Goal: Task Accomplishment & Management: Use online tool/utility

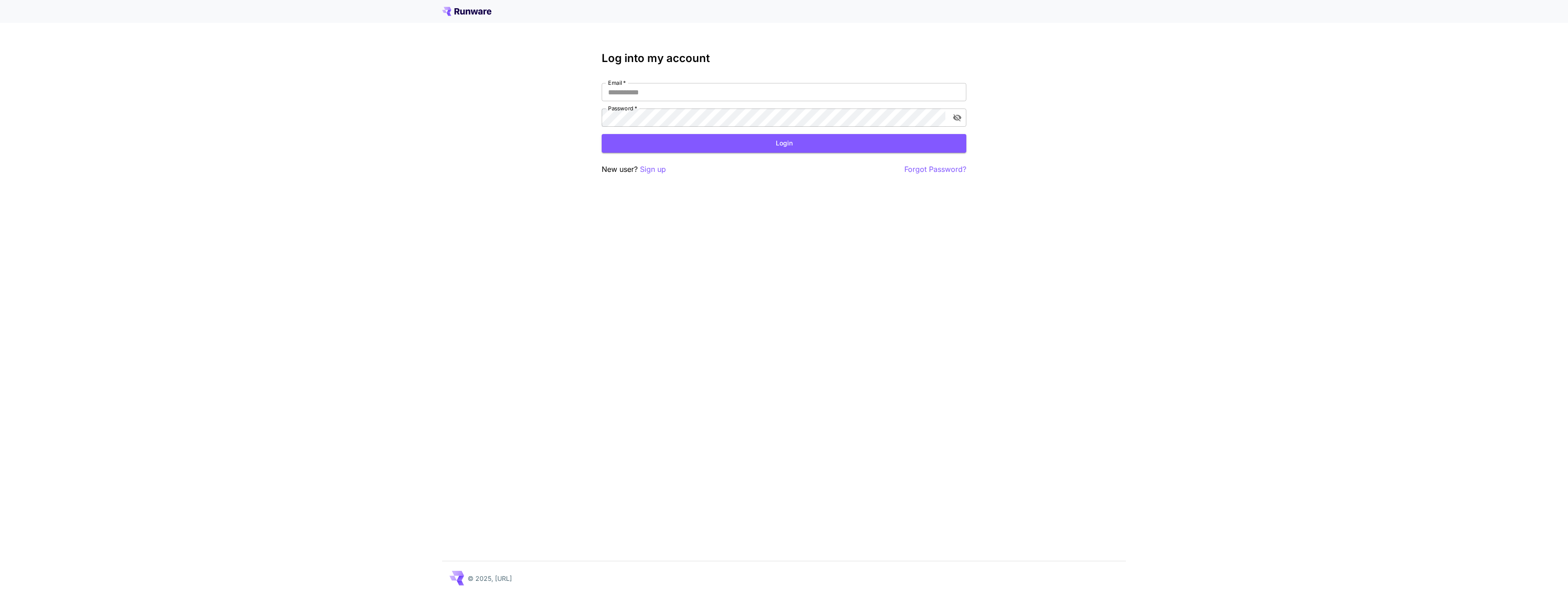
type input "**********"
click at [731, 153] on div "**********" at bounding box center [784, 114] width 364 height 123
click at [732, 150] on button "Login" at bounding box center [784, 143] width 364 height 19
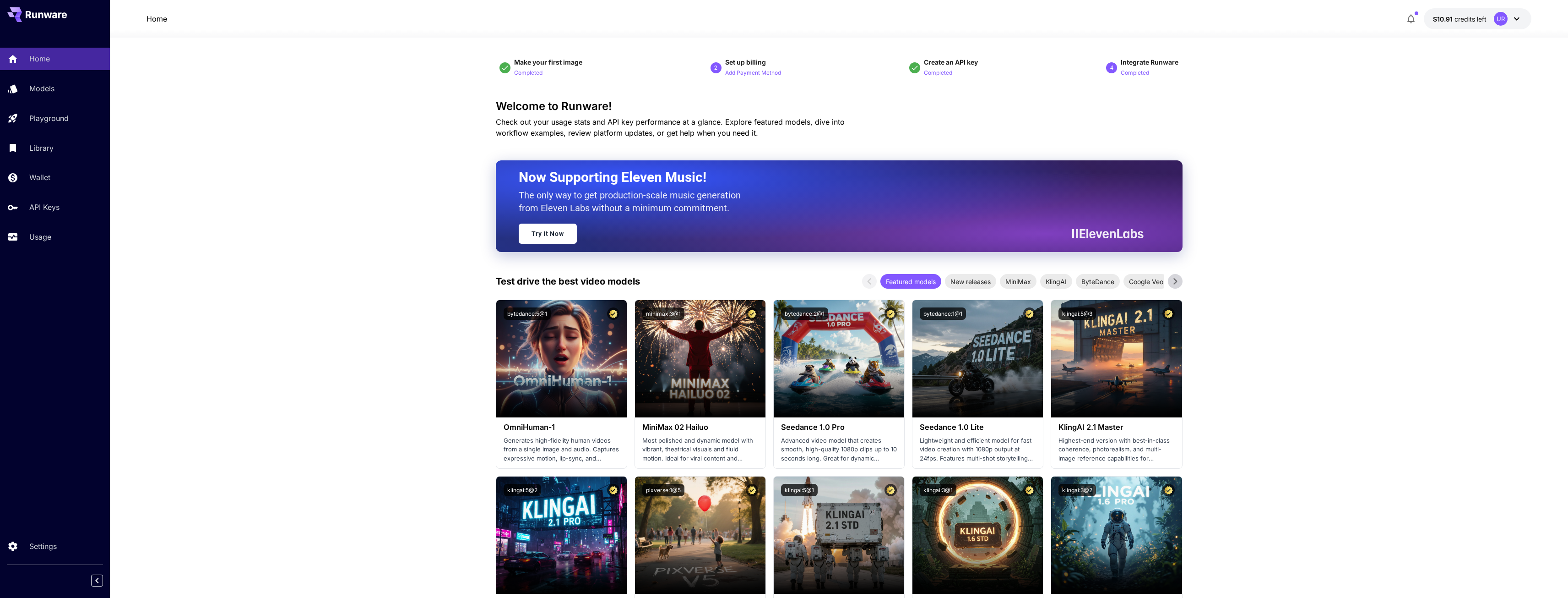
click at [564, 288] on p "Test drive the best video models" at bounding box center [568, 281] width 144 height 13
click at [564, 286] on p "Test drive the best video models" at bounding box center [568, 281] width 144 height 13
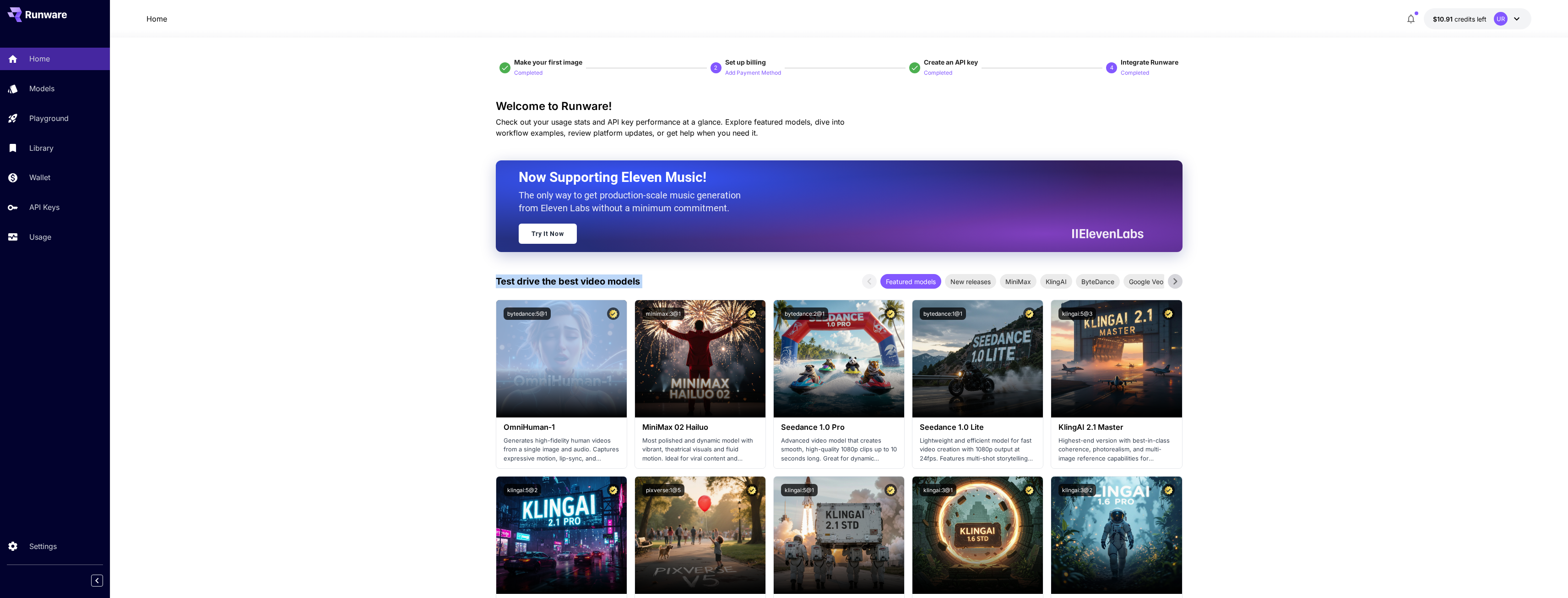
click at [564, 286] on p "Test drive the best video models" at bounding box center [568, 281] width 144 height 13
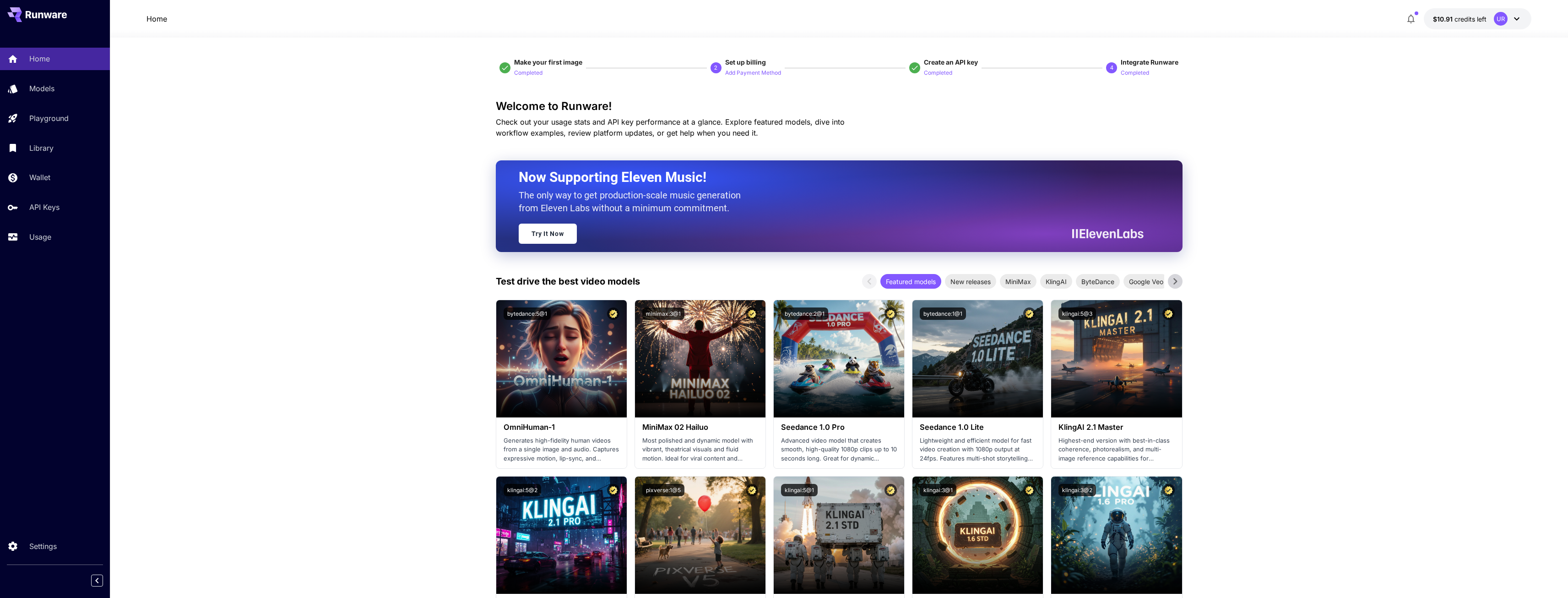
click at [813, 135] on p "Check out your usage stats and API key performance at a glance. Explore feature…" at bounding box center [686, 128] width 381 height 22
click at [746, 70] on p "Add Payment Method" at bounding box center [753, 73] width 56 height 9
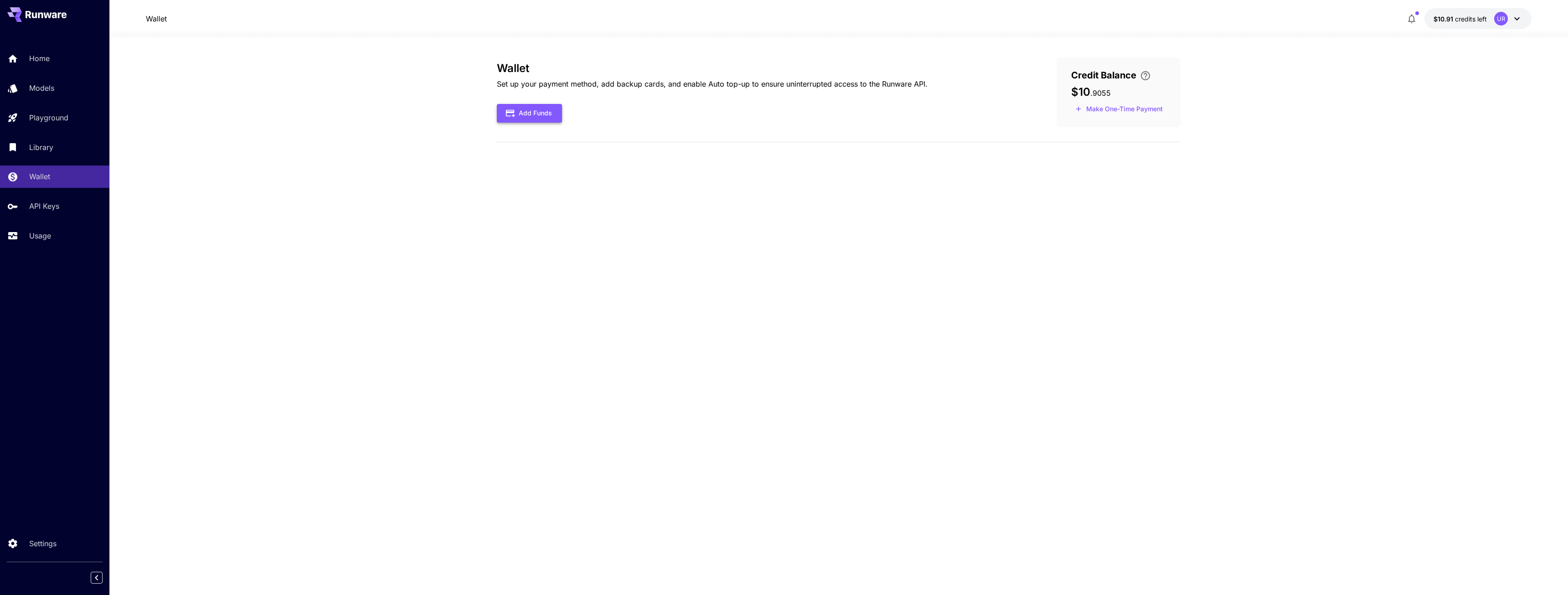
click at [524, 120] on button "Add Funds" at bounding box center [529, 113] width 65 height 19
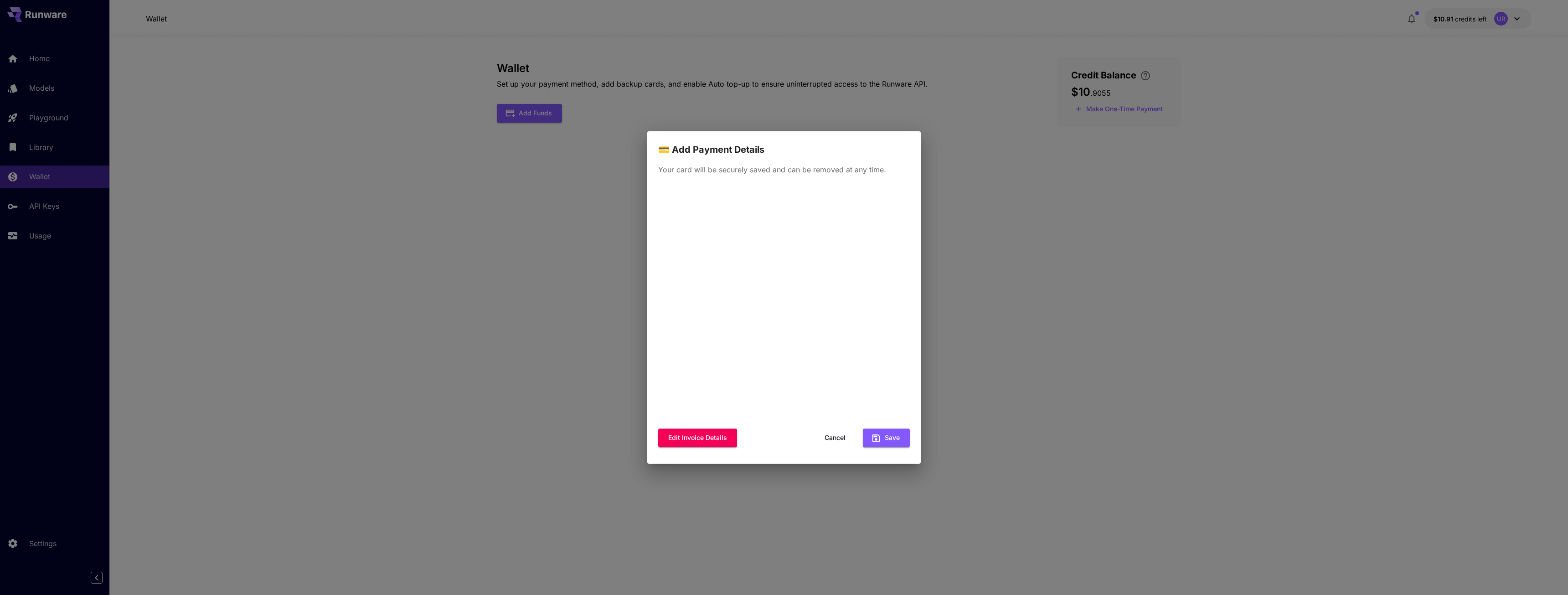
click at [455, 209] on div "💳 Add Payment Details Your card will be securely saved and can be removed at an…" at bounding box center [784, 297] width 1568 height 595
click at [842, 432] on button "Cancel" at bounding box center [834, 438] width 41 height 19
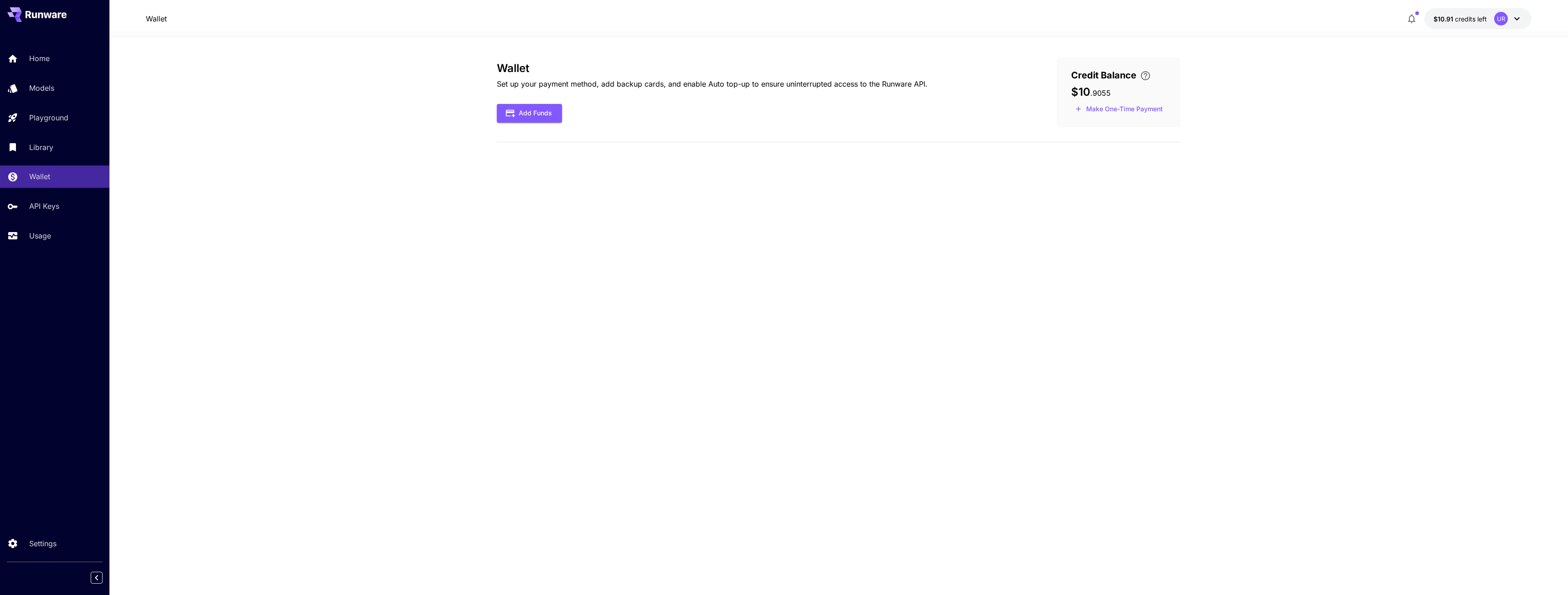
click at [37, 194] on div "Home Models Playground Library Wallet API Keys Usage" at bounding box center [54, 147] width 109 height 199
click at [46, 209] on p "API Keys" at bounding box center [46, 206] width 30 height 11
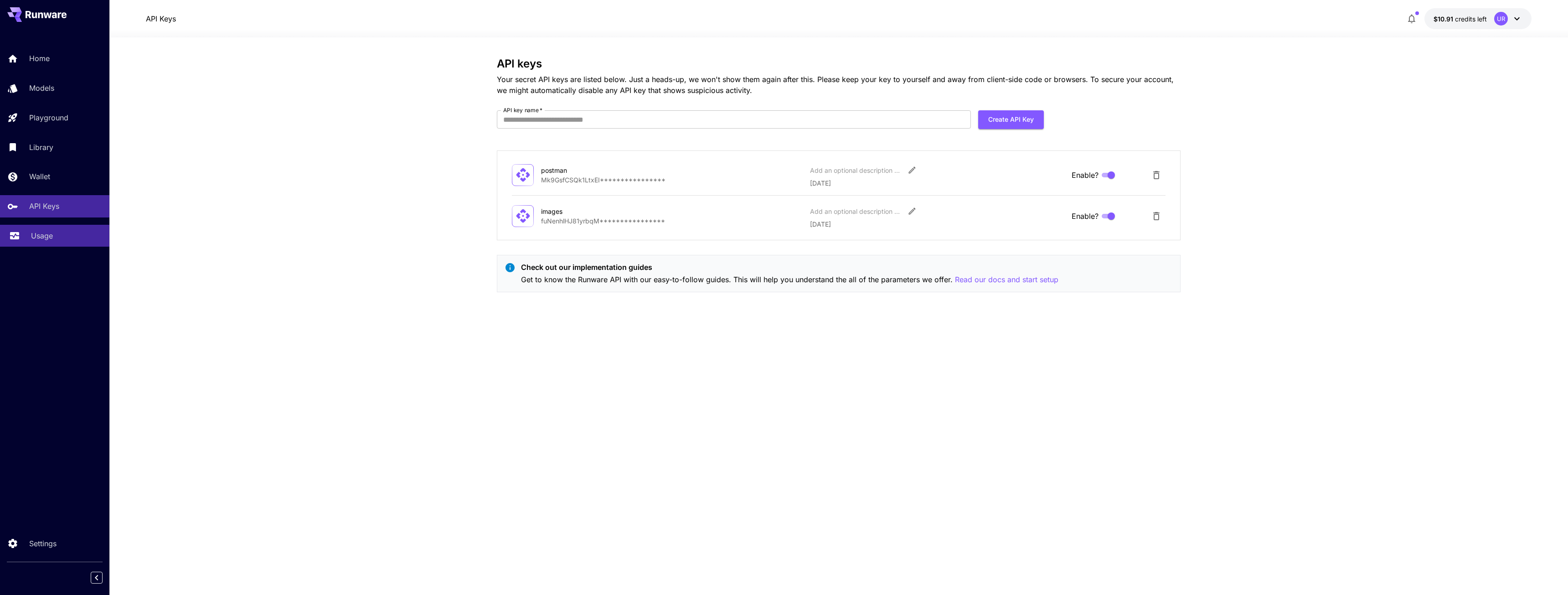
click at [28, 239] on link "Usage" at bounding box center [54, 236] width 109 height 23
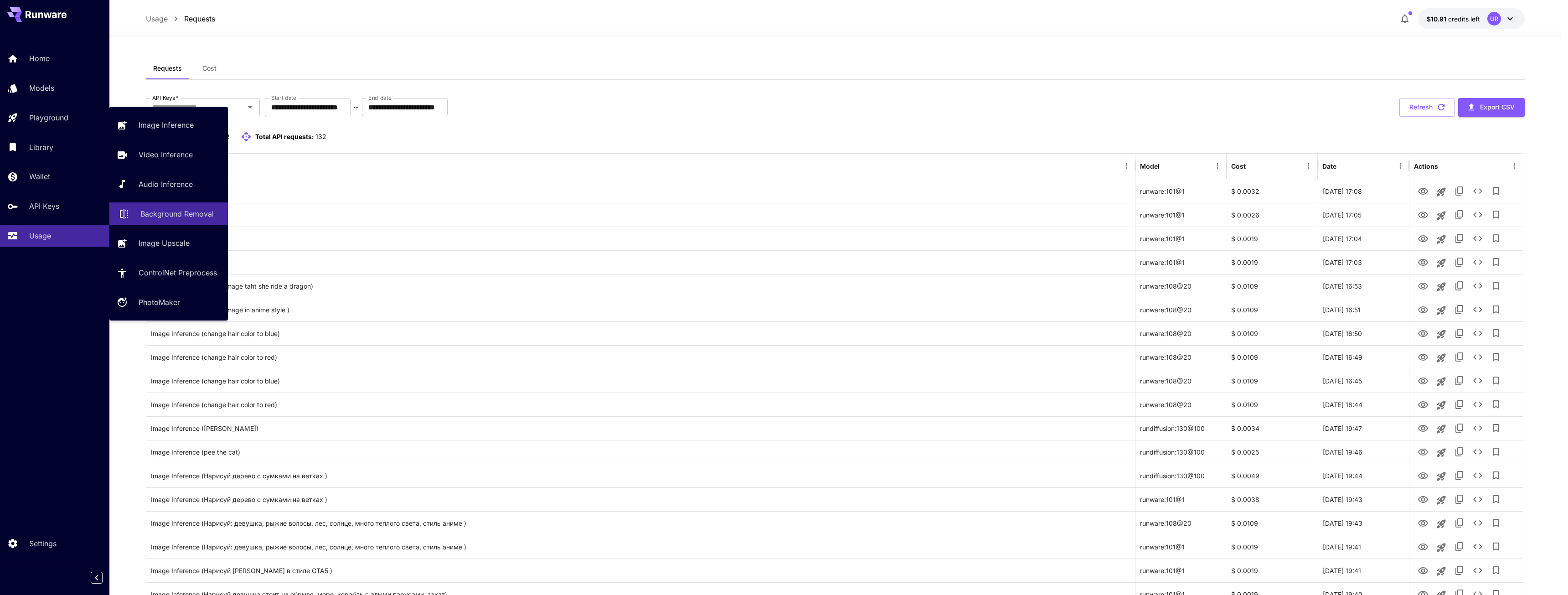
click at [163, 219] on link "Background Removal" at bounding box center [168, 214] width 118 height 23
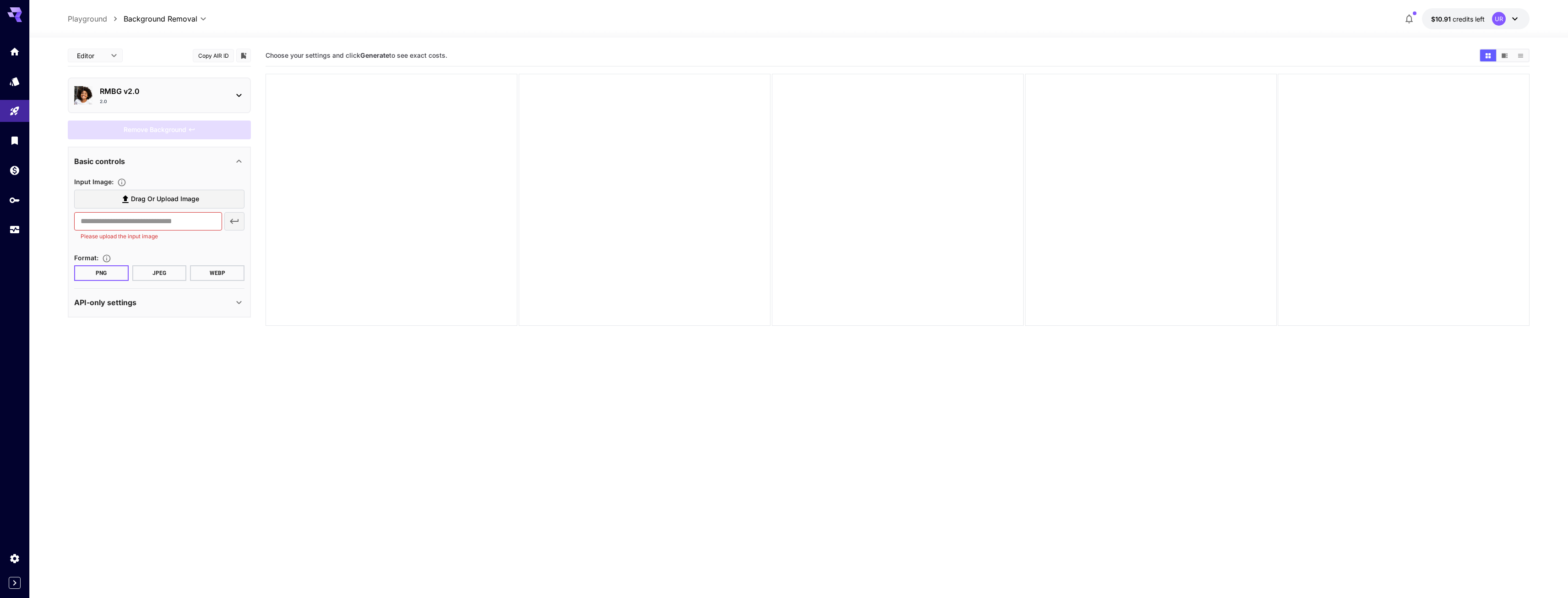
click at [135, 99] on div "2.0" at bounding box center [163, 101] width 126 height 7
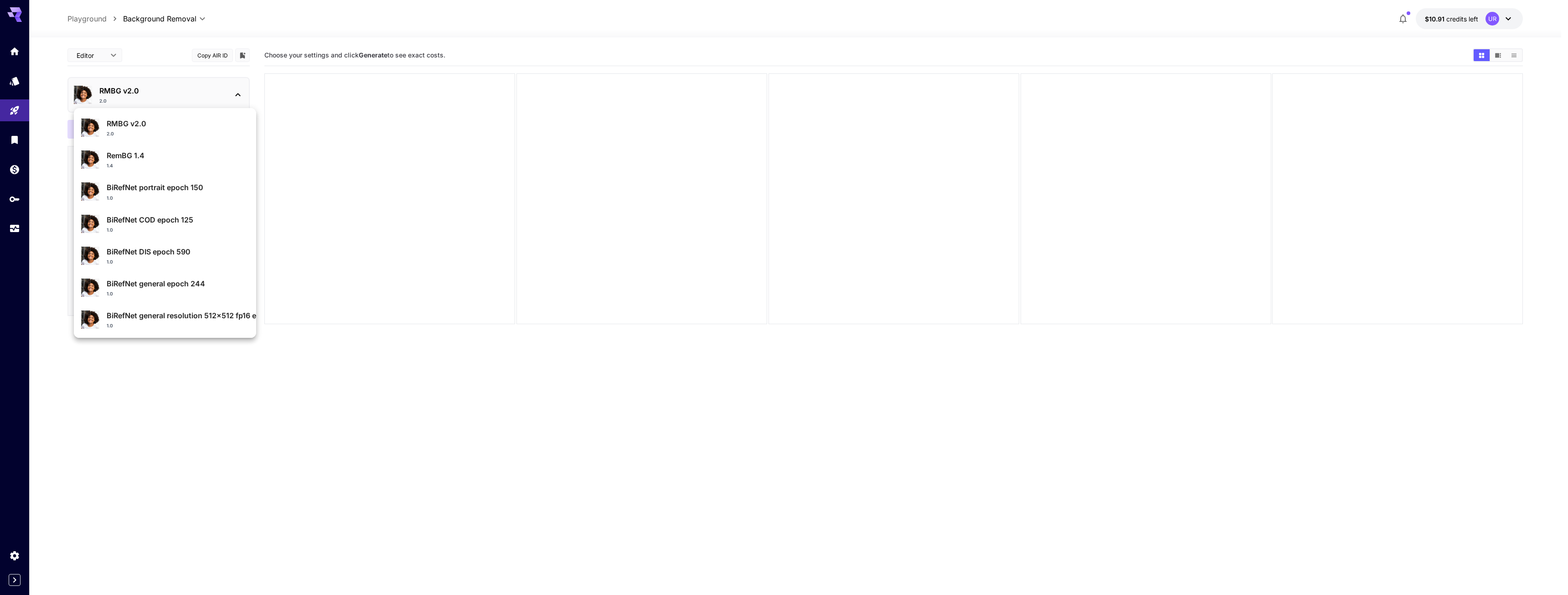
click at [174, 88] on div at bounding box center [784, 297] width 1568 height 595
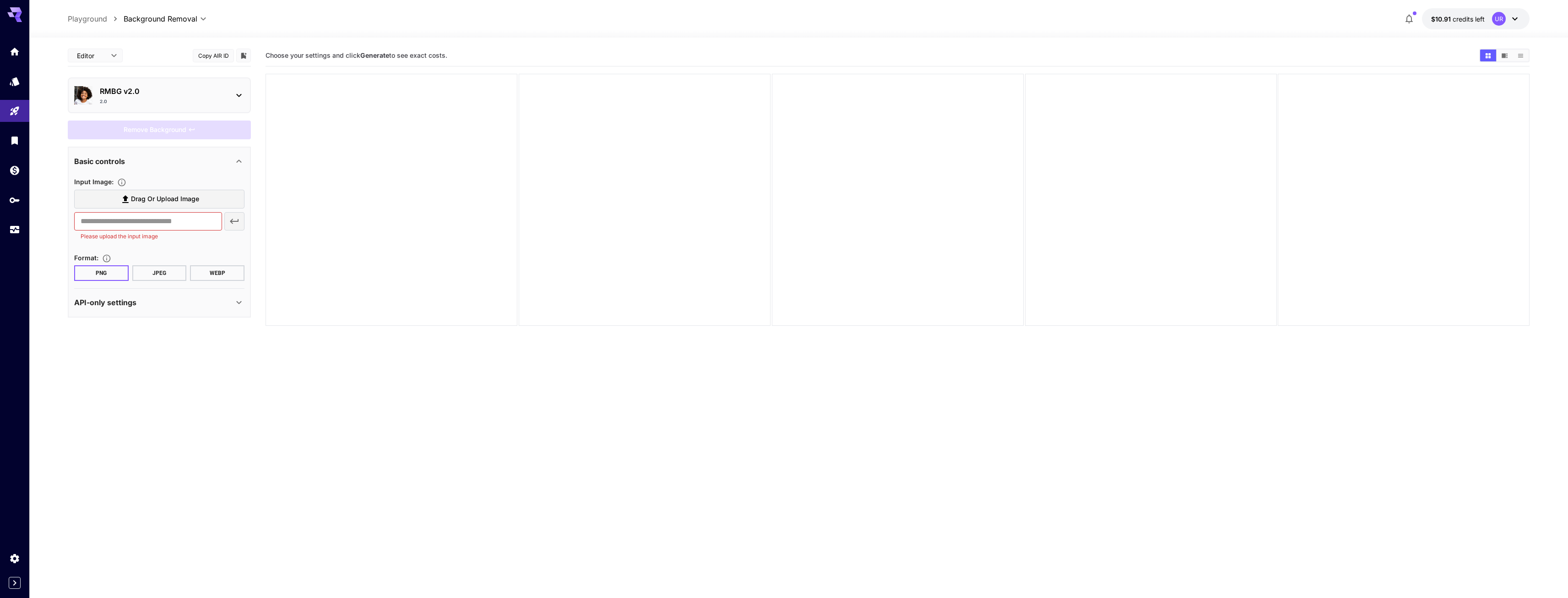
click at [177, 195] on span "Drag or upload image" at bounding box center [165, 199] width 68 height 12
click at [0, 0] on input "Drag or upload image" at bounding box center [0, 0] width 0 height 0
type input "**********"
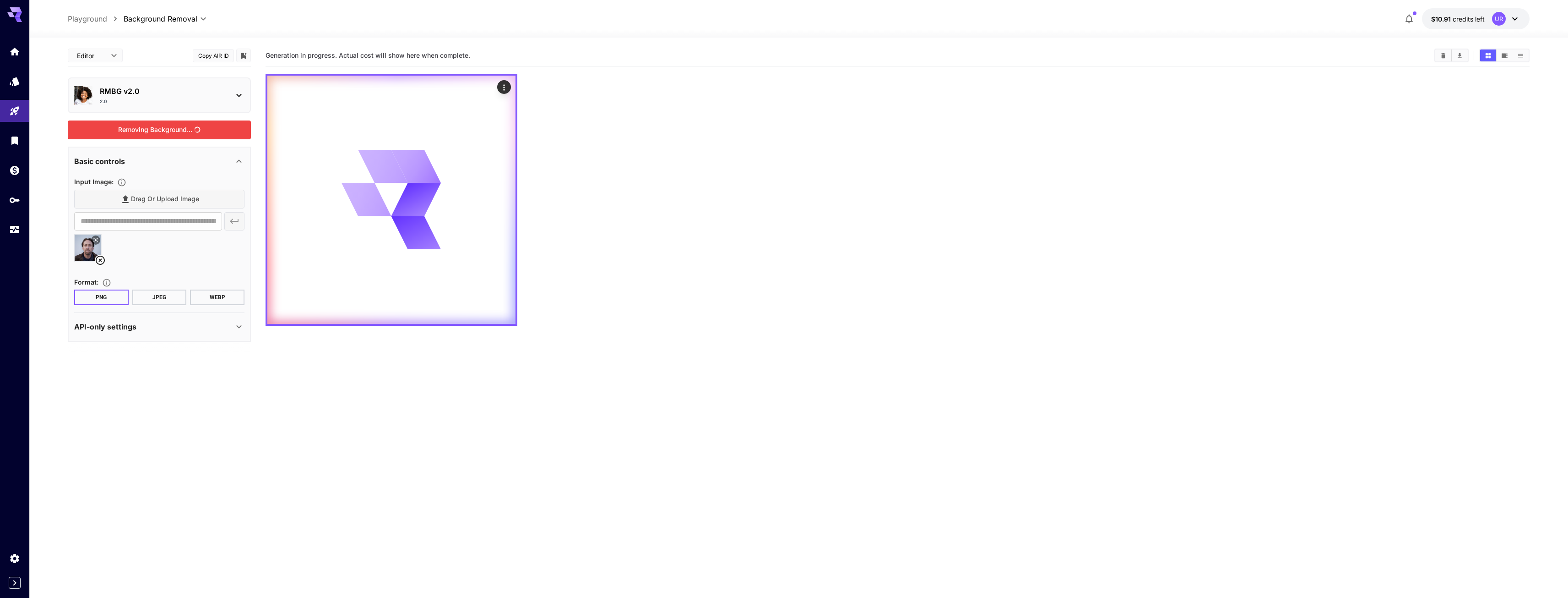
click at [153, 131] on div "Removing Background..." at bounding box center [159, 129] width 183 height 19
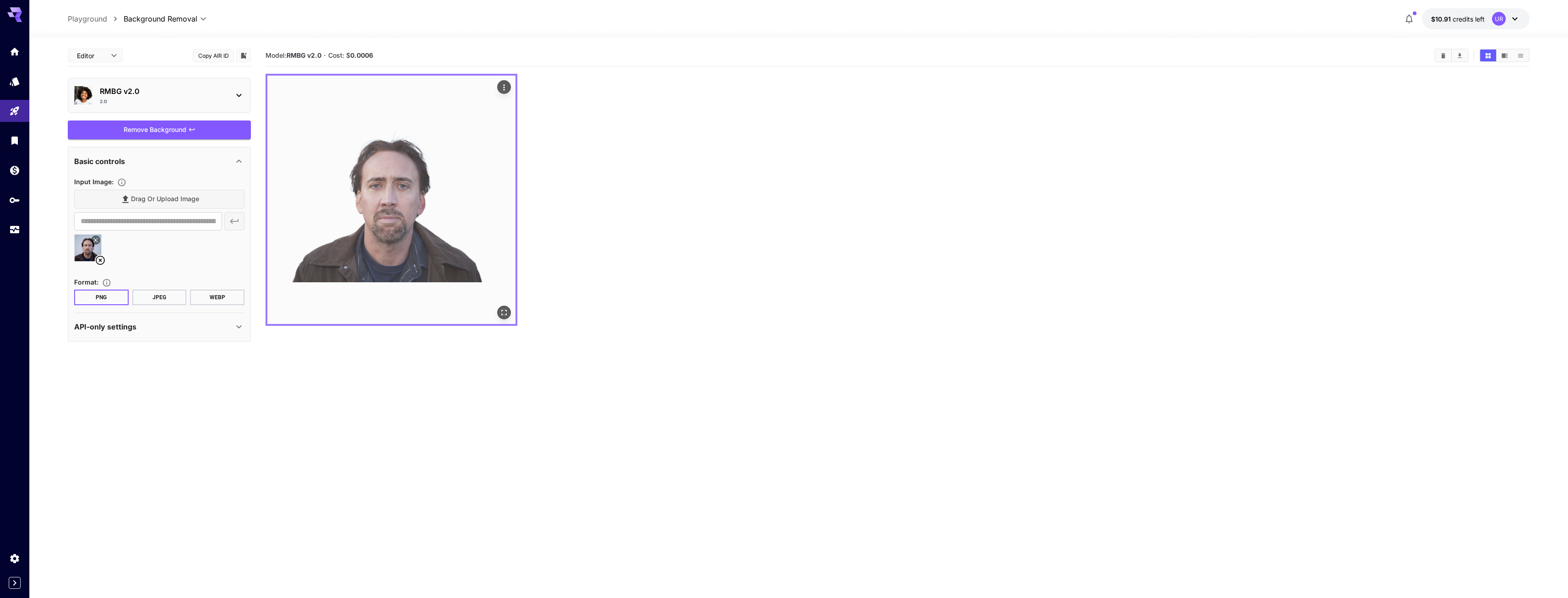
click at [377, 212] on img at bounding box center [391, 199] width 248 height 248
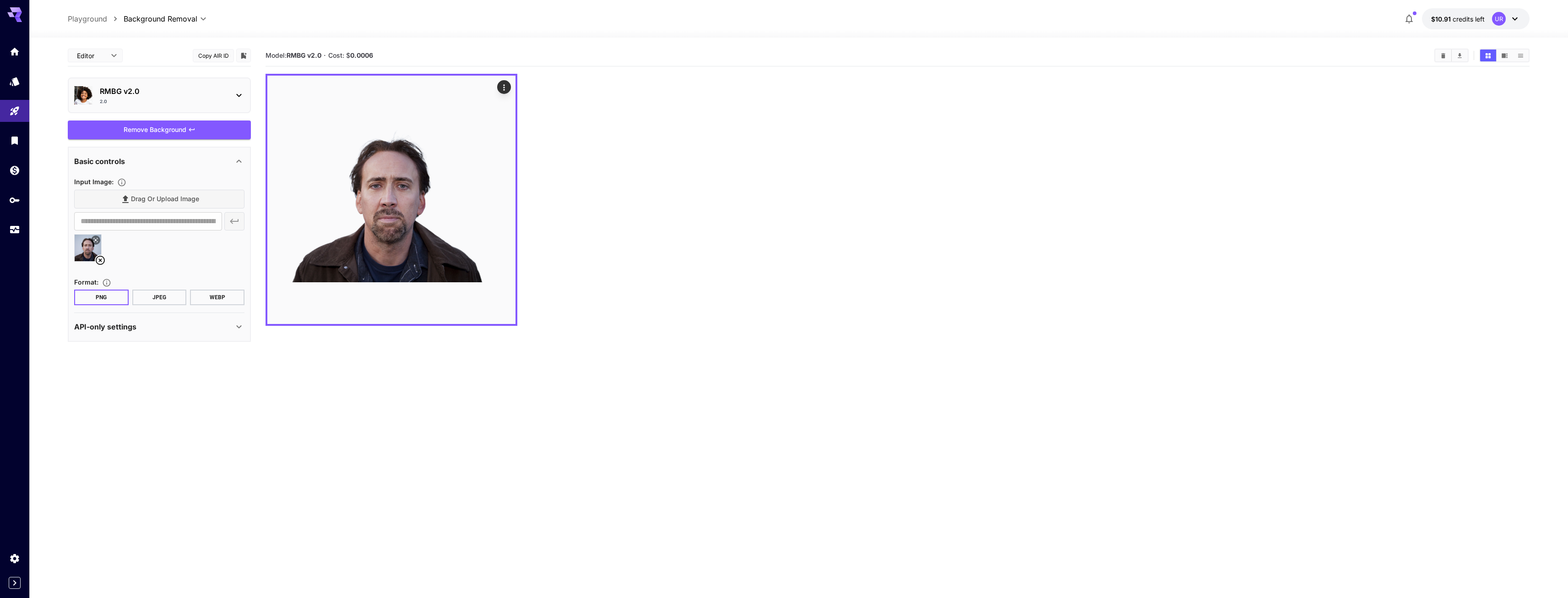
drag, startPoint x: 419, startPoint y: 230, endPoint x: 398, endPoint y: 375, distance: 146.5
click at [398, 375] on section "Model: RMBG v2.0 · Cost: $ 0.0006" at bounding box center [897, 343] width 1264 height 598
drag, startPoint x: 377, startPoint y: 57, endPoint x: 357, endPoint y: 60, distance: 20.2
click at [357, 60] on section "Model: RMBG v2.0 · Cost: $ 0.0006" at bounding box center [846, 55] width 1162 height 11
click at [375, 56] on section "Model: RMBG v2.0 · Cost: $ 0.0006" at bounding box center [846, 55] width 1162 height 11
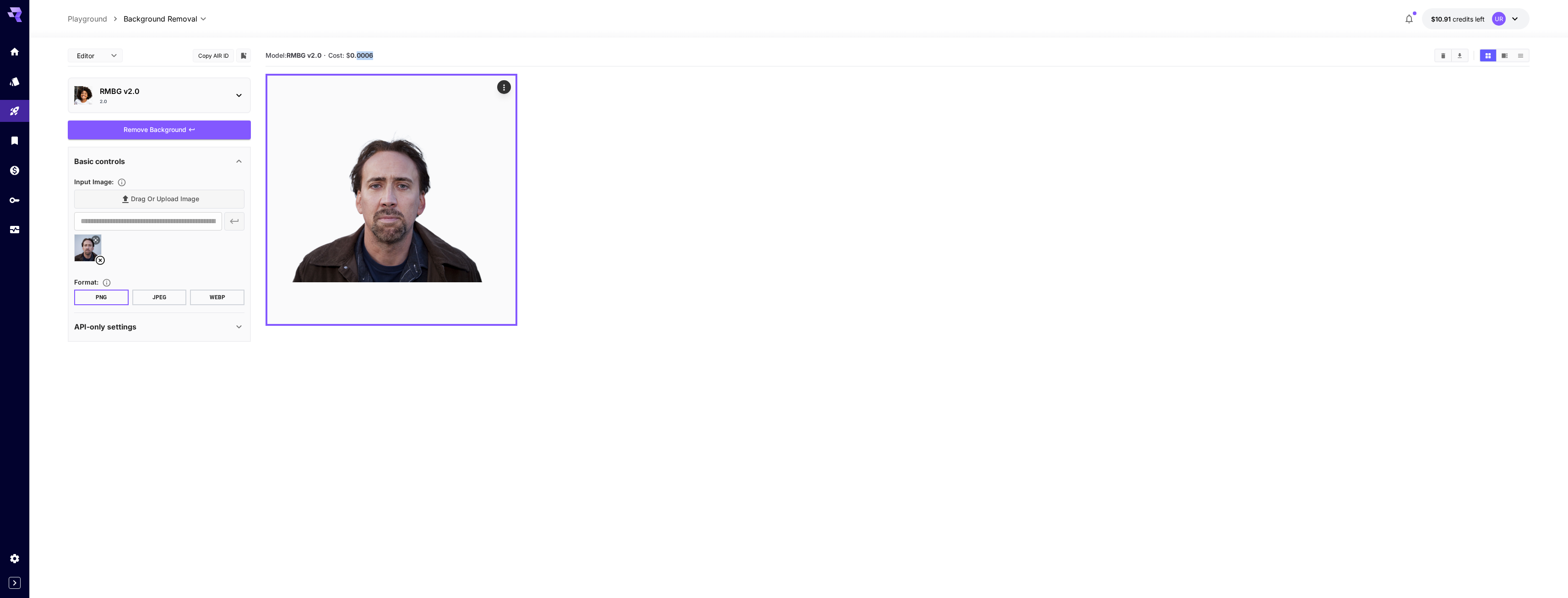
click at [370, 56] on b "0.0006" at bounding box center [361, 55] width 23 height 8
drag, startPoint x: 357, startPoint y: 54, endPoint x: 363, endPoint y: 55, distance: 6.1
click at [363, 55] on b "0.0006" at bounding box center [361, 55] width 23 height 8
click at [367, 60] on section "Model: RMBG v2.0 · Cost: $ 0.0006" at bounding box center [846, 55] width 1162 height 11
click at [390, 55] on section "Model: RMBG v2.0 · Cost: $ 0.0006" at bounding box center [846, 55] width 1162 height 11
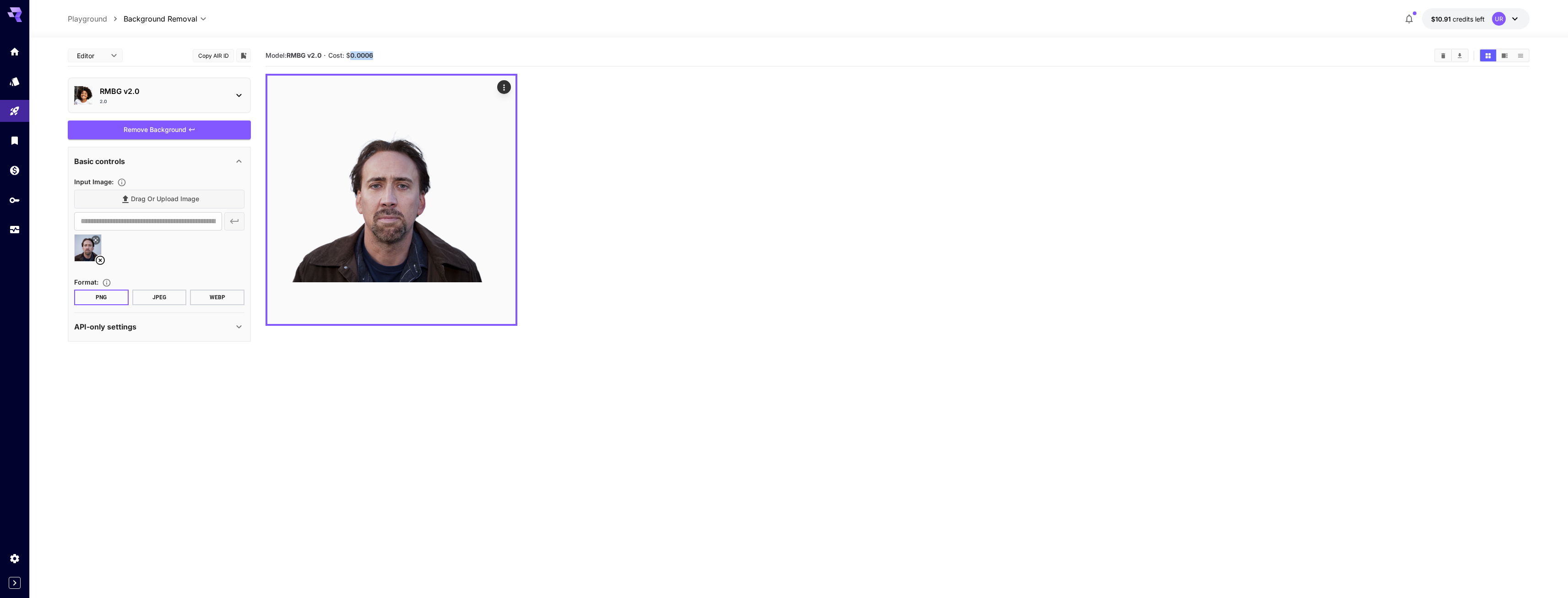
drag, startPoint x: 379, startPoint y: 59, endPoint x: 398, endPoint y: 56, distance: 19.2
click at [397, 56] on section "Model: RMBG v2.0 · Cost: $ 0.0006" at bounding box center [846, 55] width 1162 height 11
click at [398, 55] on section "Model: RMBG v2.0 · Cost: $ 0.0006" at bounding box center [846, 55] width 1162 height 11
click at [180, 90] on p "RMBG v2.0" at bounding box center [163, 91] width 126 height 11
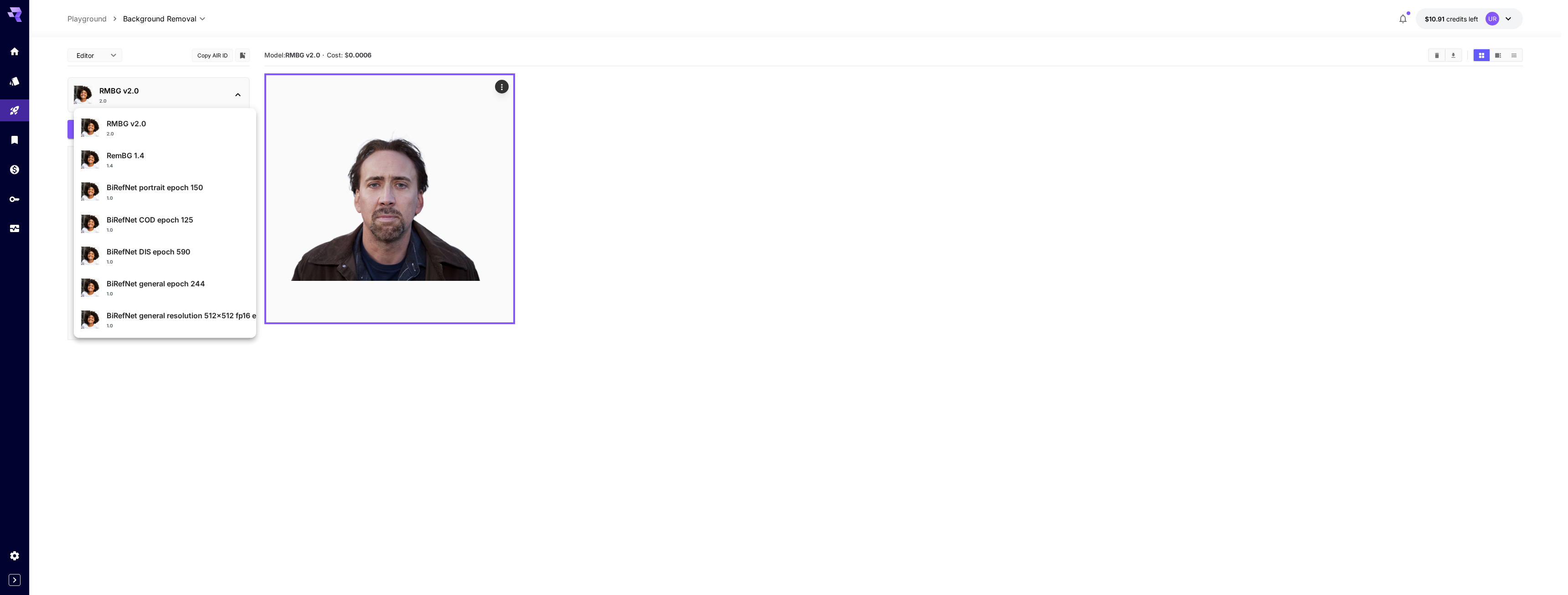
click at [181, 89] on div at bounding box center [784, 297] width 1568 height 595
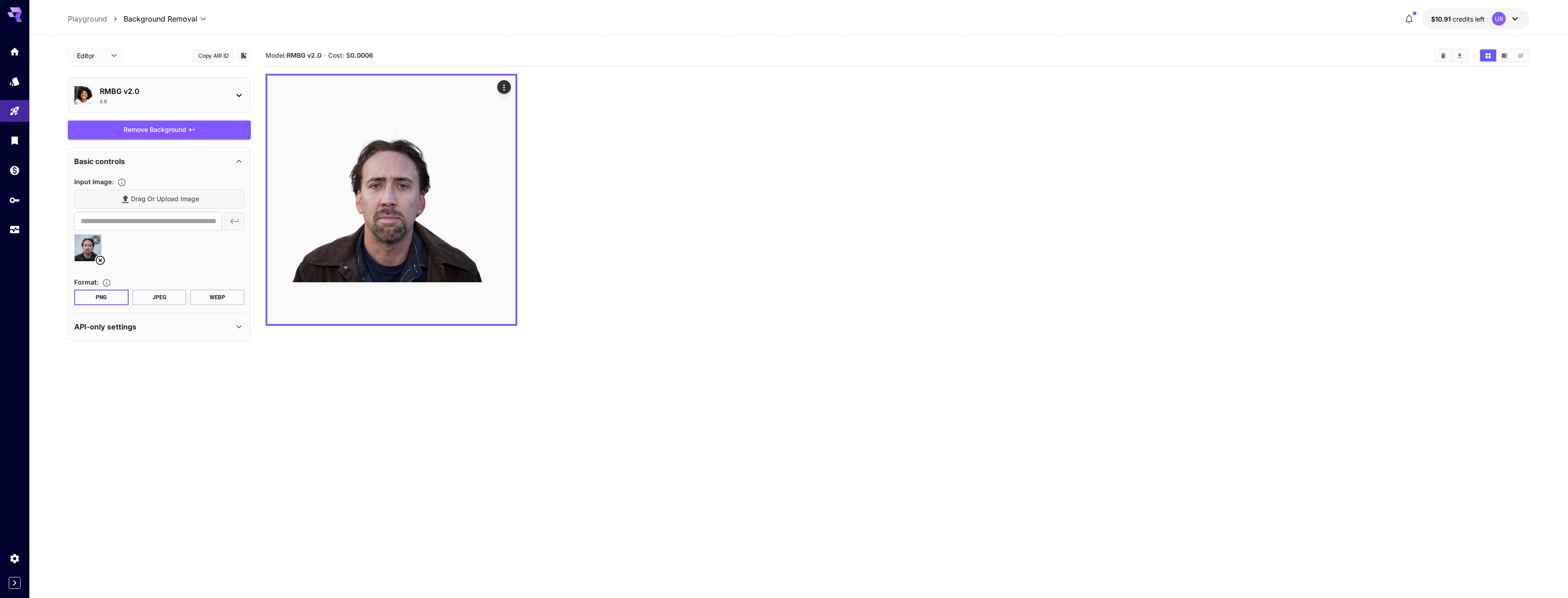
click at [187, 91] on p "RMBG v2.0" at bounding box center [163, 91] width 126 height 11
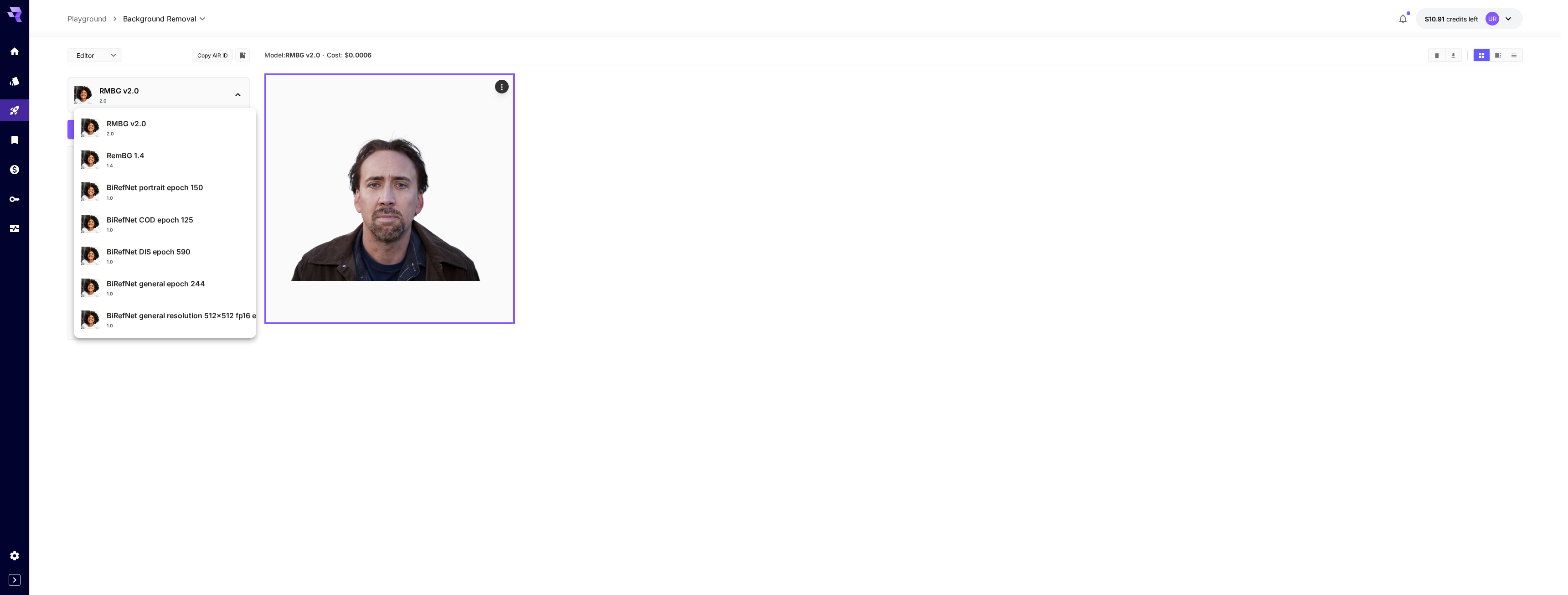
click at [181, 88] on div at bounding box center [784, 297] width 1568 height 595
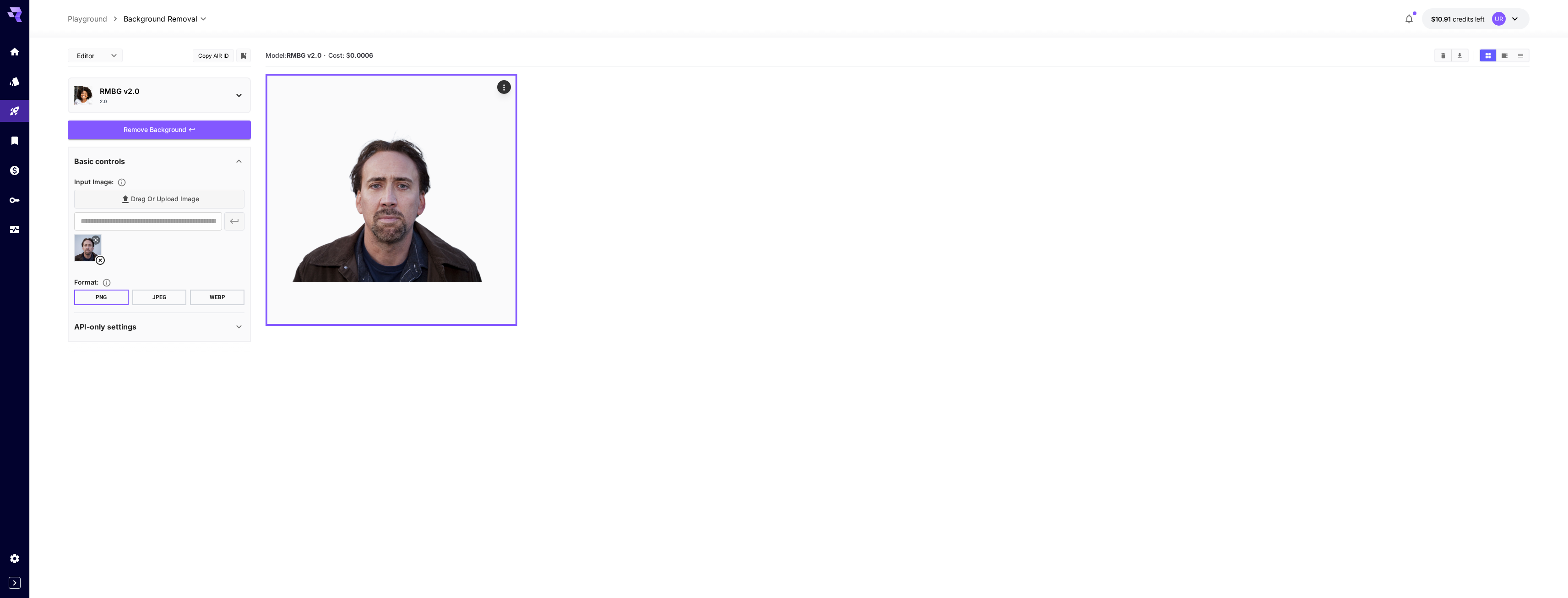
click at [733, 307] on div at bounding box center [897, 199] width 1264 height 252
click at [171, 85] on div "RMBG v2.0 2.0" at bounding box center [159, 95] width 170 height 26
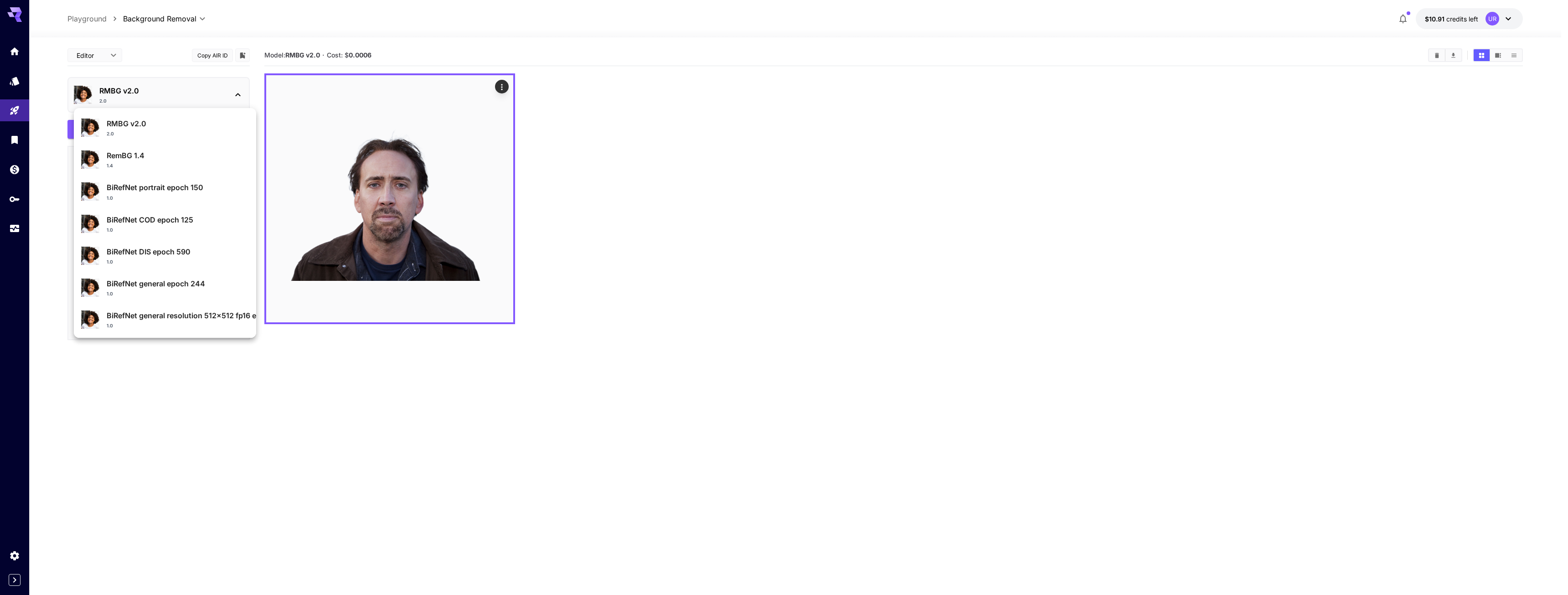
click at [99, 92] on div at bounding box center [784, 297] width 1568 height 595
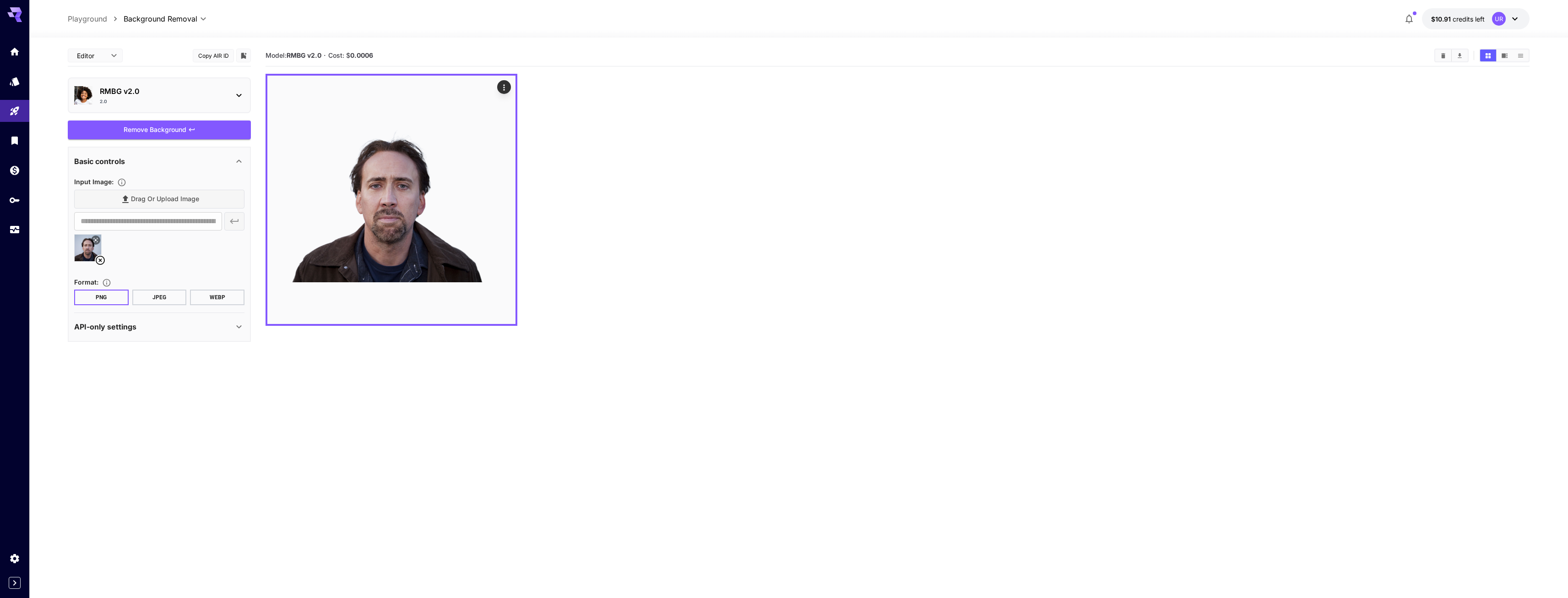
click at [237, 163] on icon at bounding box center [239, 161] width 11 height 11
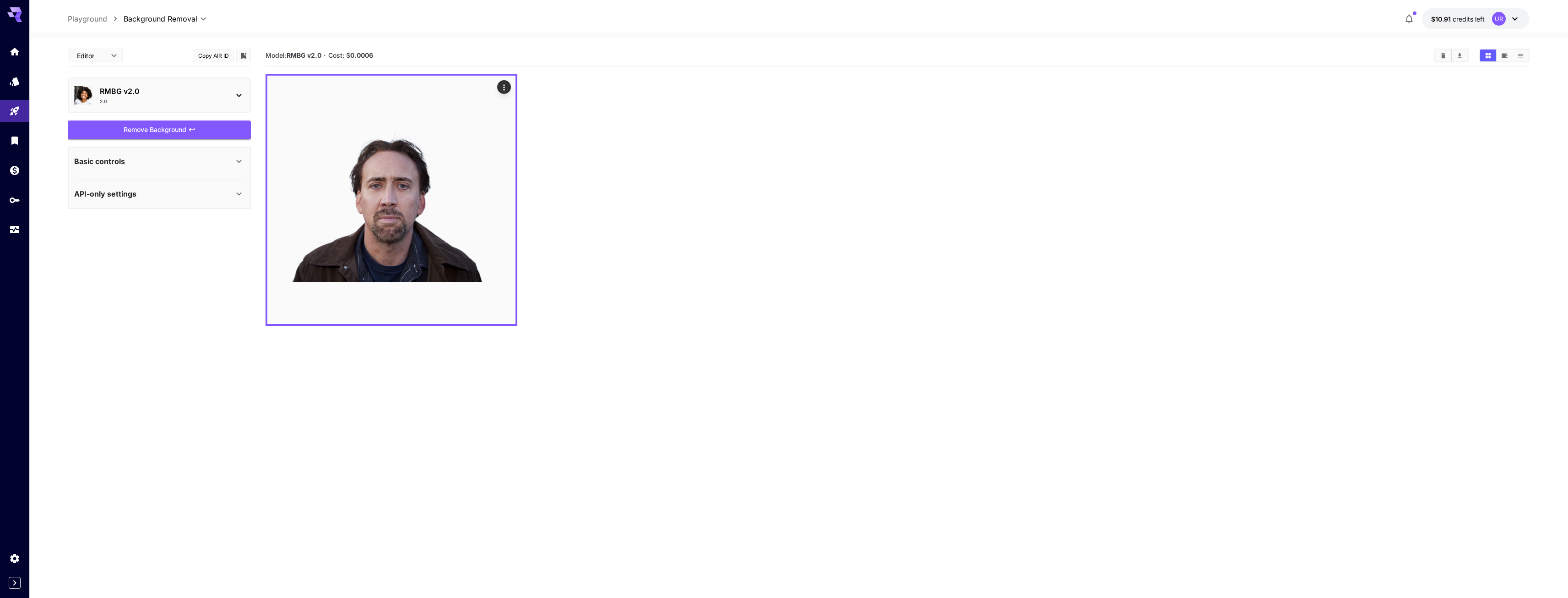
click at [236, 163] on icon at bounding box center [239, 161] width 11 height 11
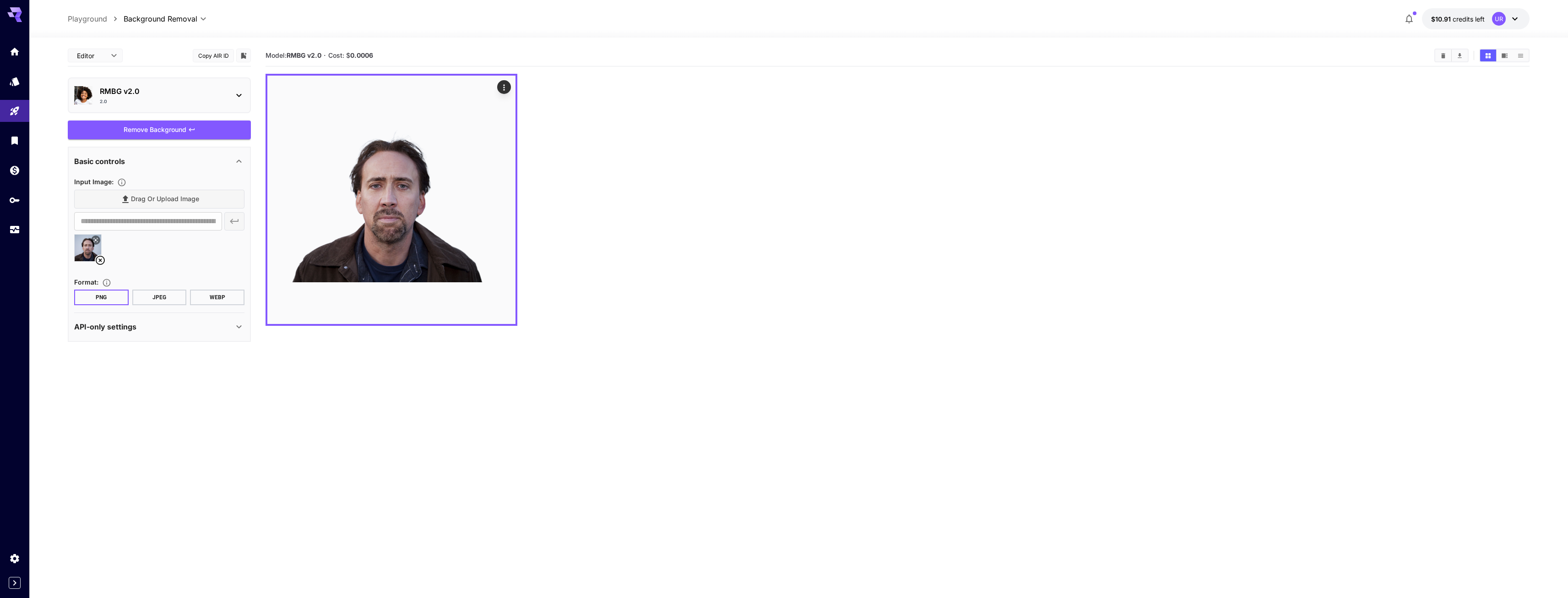
click at [205, 334] on div "API-only settings" at bounding box center [159, 327] width 170 height 22
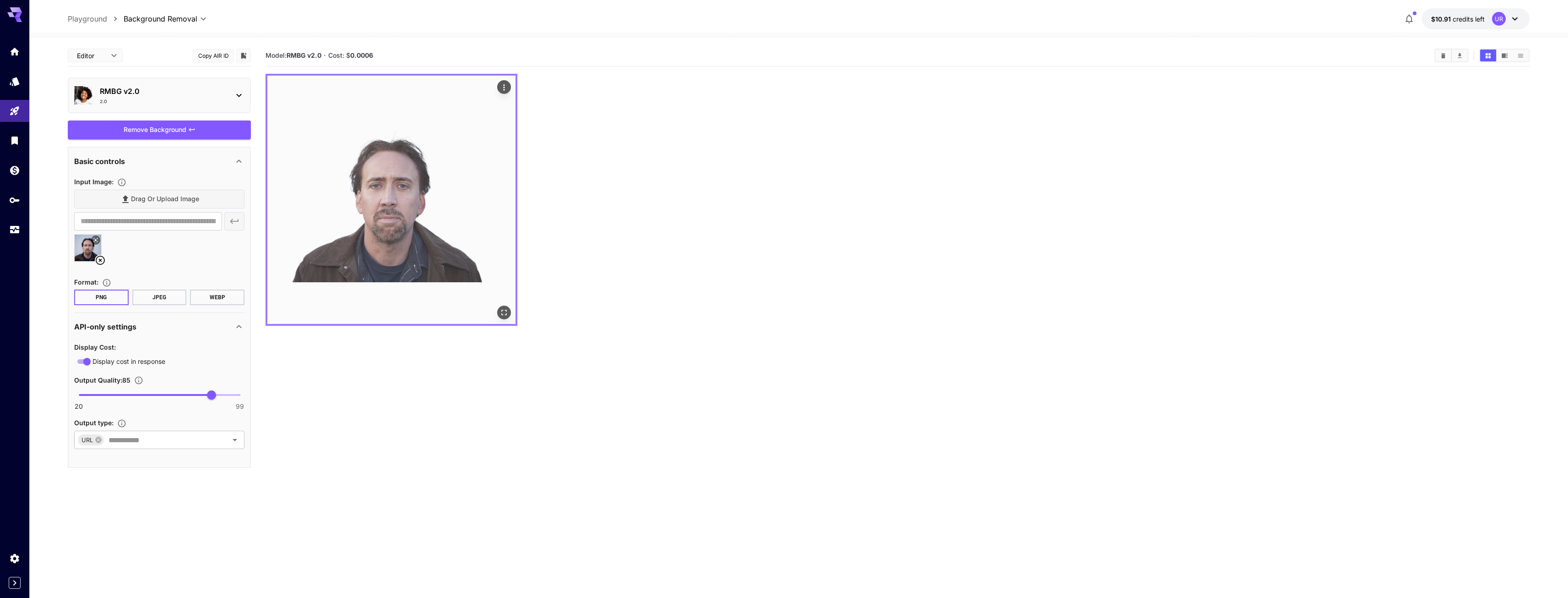
click at [506, 91] on icon "Actions" at bounding box center [504, 87] width 9 height 9
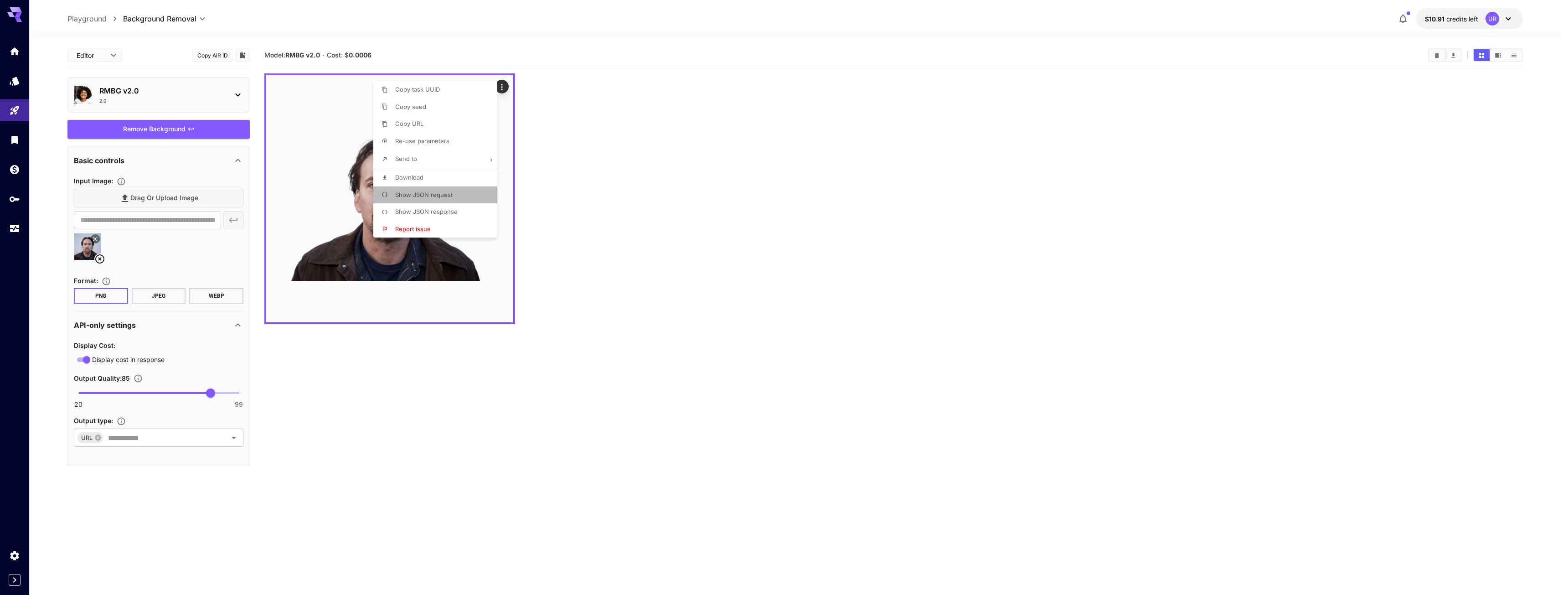
click at [451, 189] on li "Show JSON request" at bounding box center [438, 195] width 129 height 17
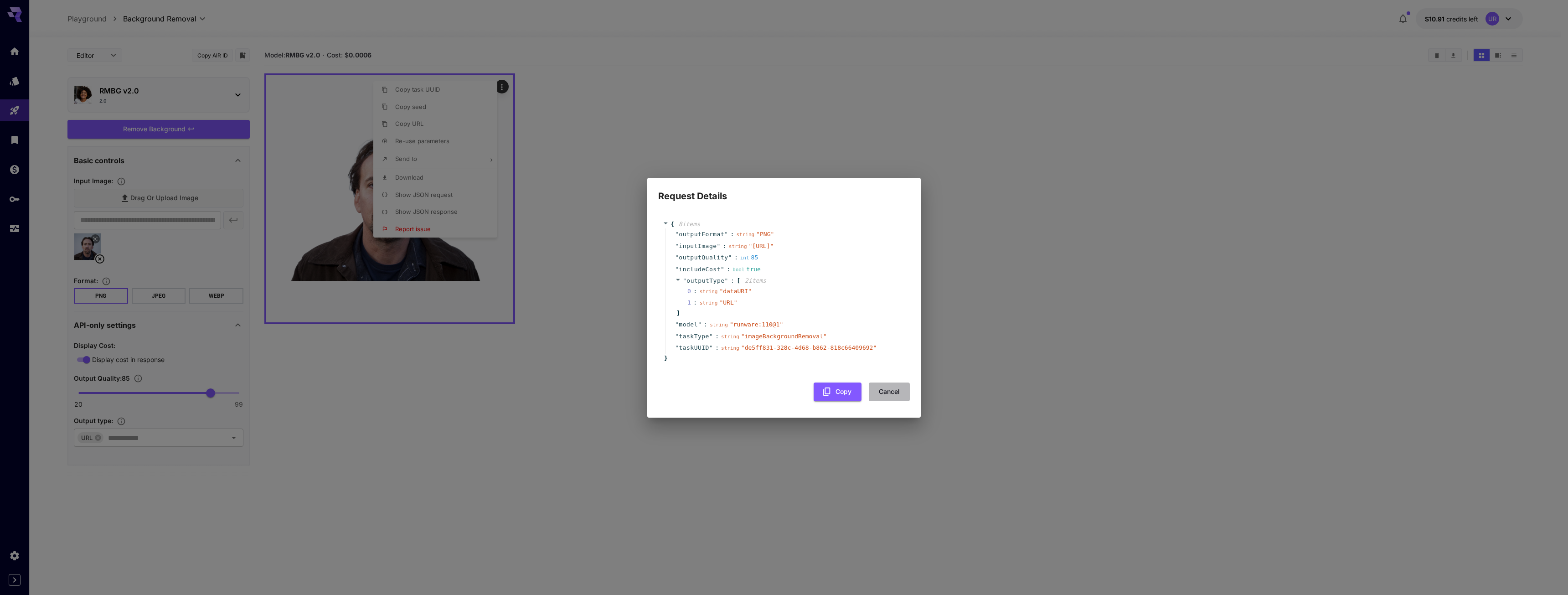
click at [898, 401] on button "Cancel" at bounding box center [889, 392] width 41 height 19
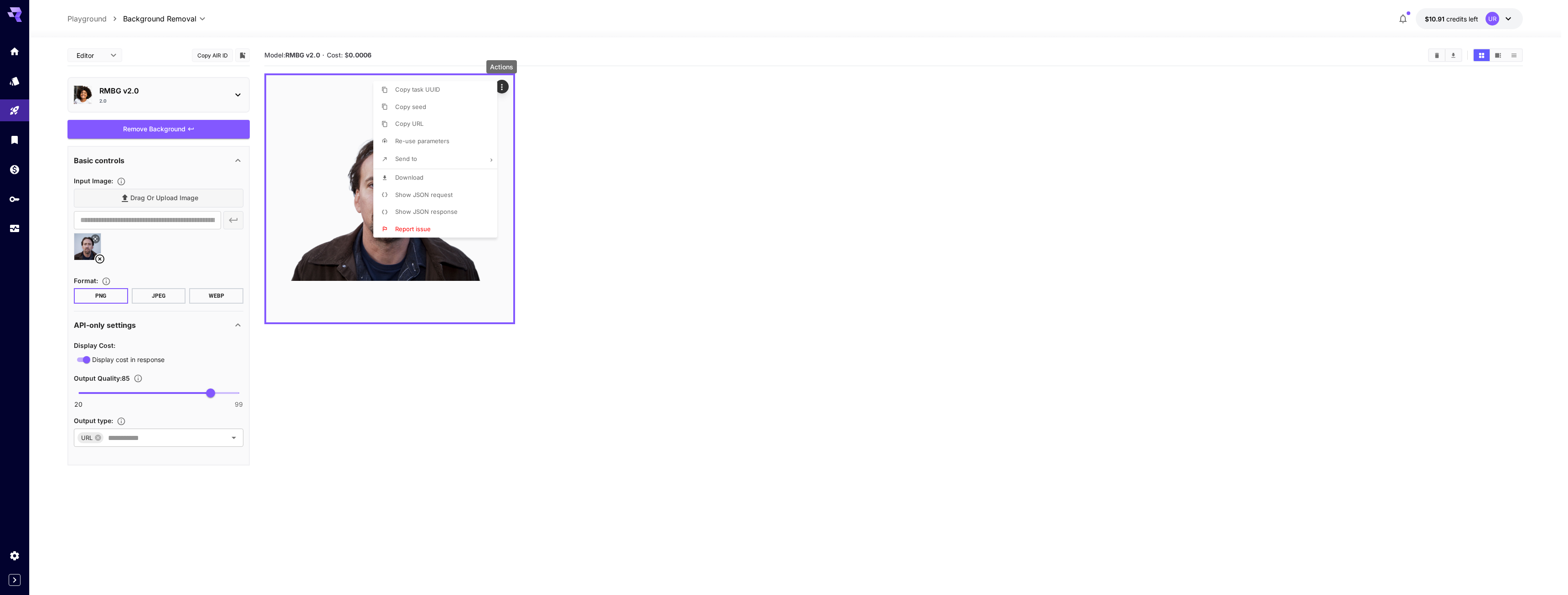
click at [405, 205] on li "Show JSON response" at bounding box center [438, 212] width 129 height 17
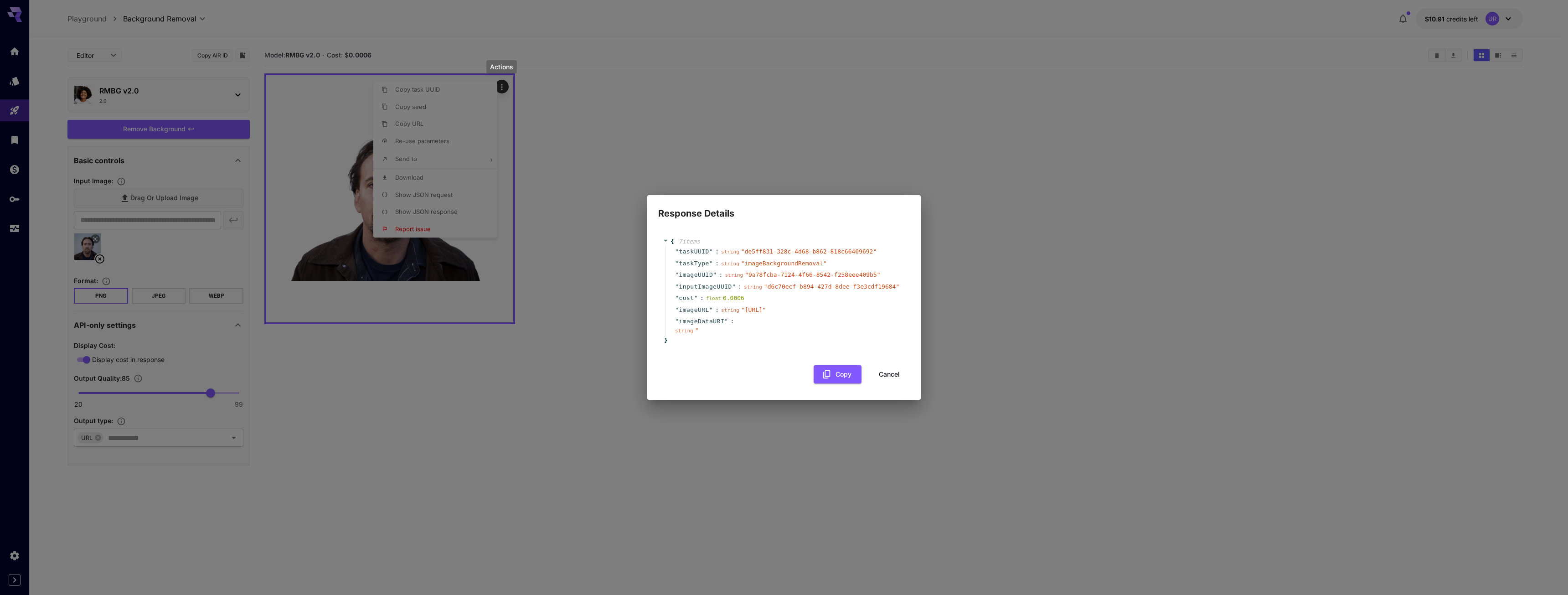
click at [414, 294] on div "Response Details { 7 item s " taskUUID " : string " de5ff831-328c-4d68-b862-818…" at bounding box center [784, 297] width 1568 height 595
click at [421, 193] on div "Response Details { 7 item s " taskUUID " : string " de5ff831-328c-4d68-b862-818…" at bounding box center [784, 297] width 1568 height 595
click at [571, 180] on div "Response Details { 7 item s " taskUUID " : string " de5ff831-328c-4d68-b862-818…" at bounding box center [784, 297] width 1568 height 595
click at [1033, 249] on div "Response Details { 7 item s " taskUUID " : string " de5ff831-328c-4d68-b862-818…" at bounding box center [784, 297] width 1568 height 595
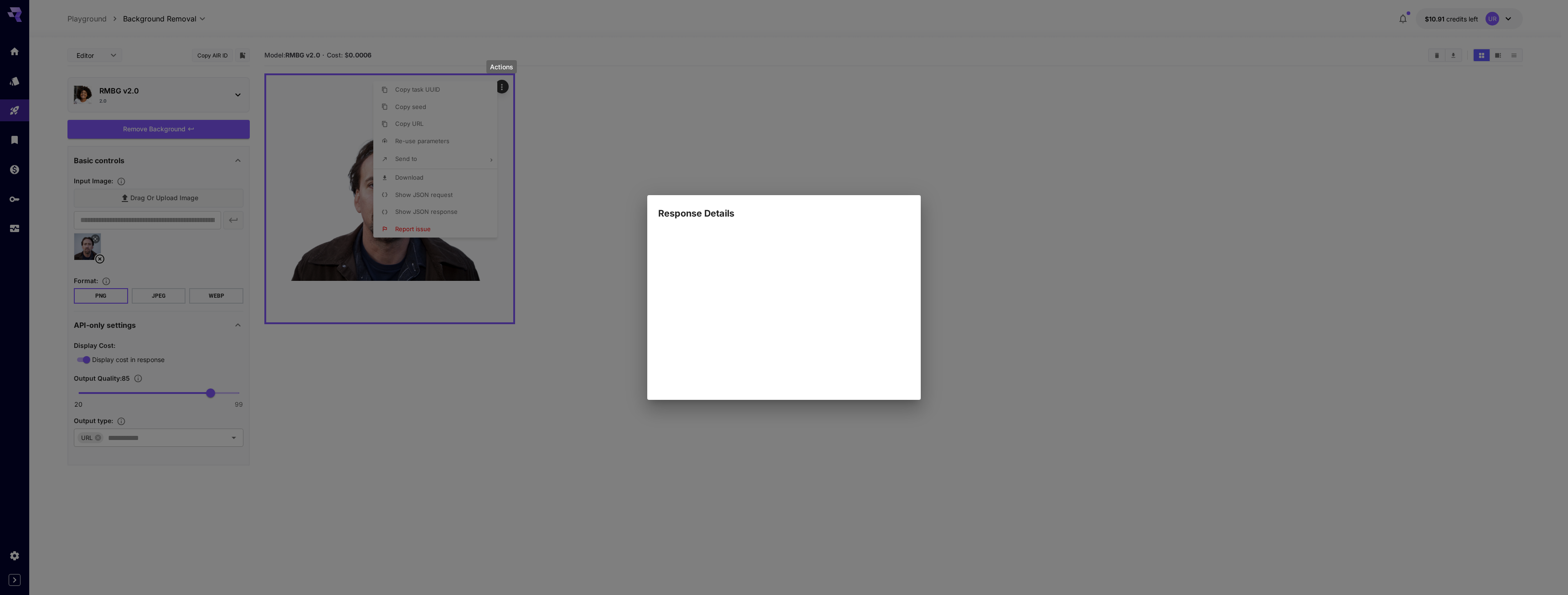
click at [885, 141] on div "Response Details { 7 item s " taskUUID " : string " de5ff831-328c-4d68-b862-818…" at bounding box center [784, 297] width 1568 height 595
drag, startPoint x: 1250, startPoint y: 108, endPoint x: 928, endPoint y: 196, distance: 333.8
click at [1216, 115] on div "Response Details { 7 item s " taskUUID " : string " de5ff831-328c-4d68-b862-818…" at bounding box center [784, 297] width 1568 height 595
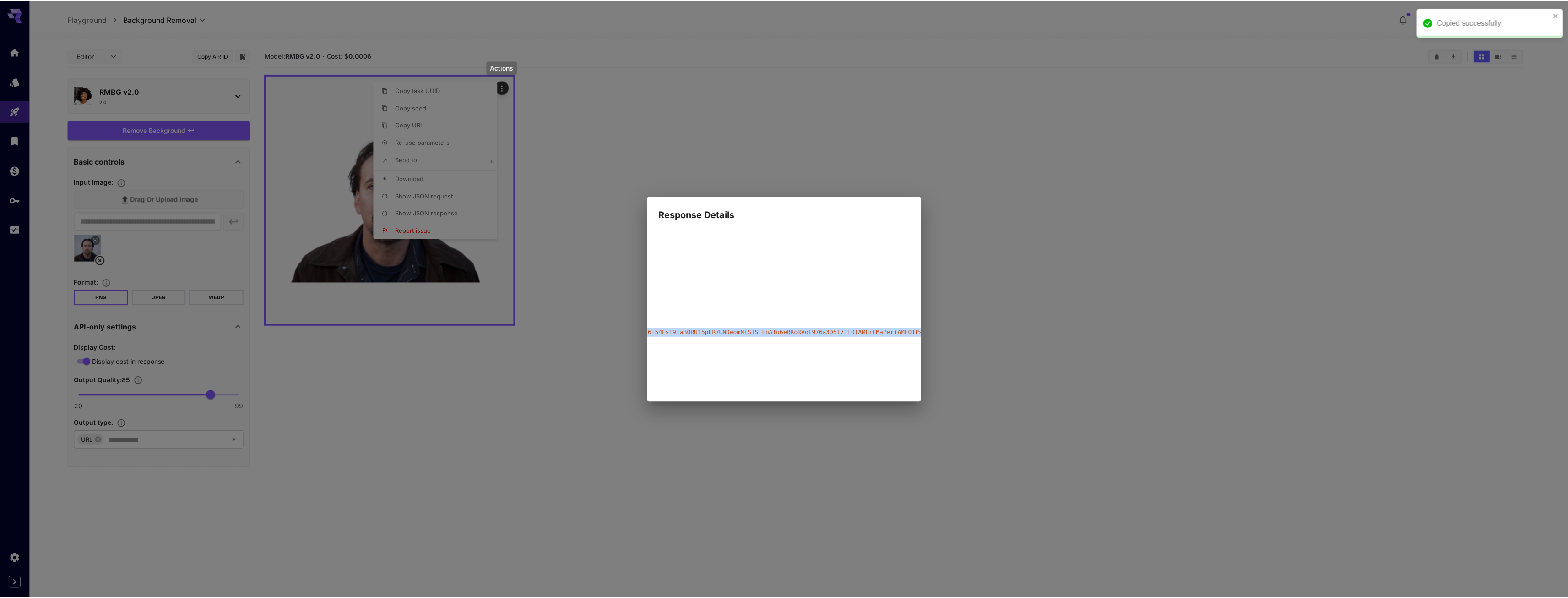
scroll to position [0, 2622771]
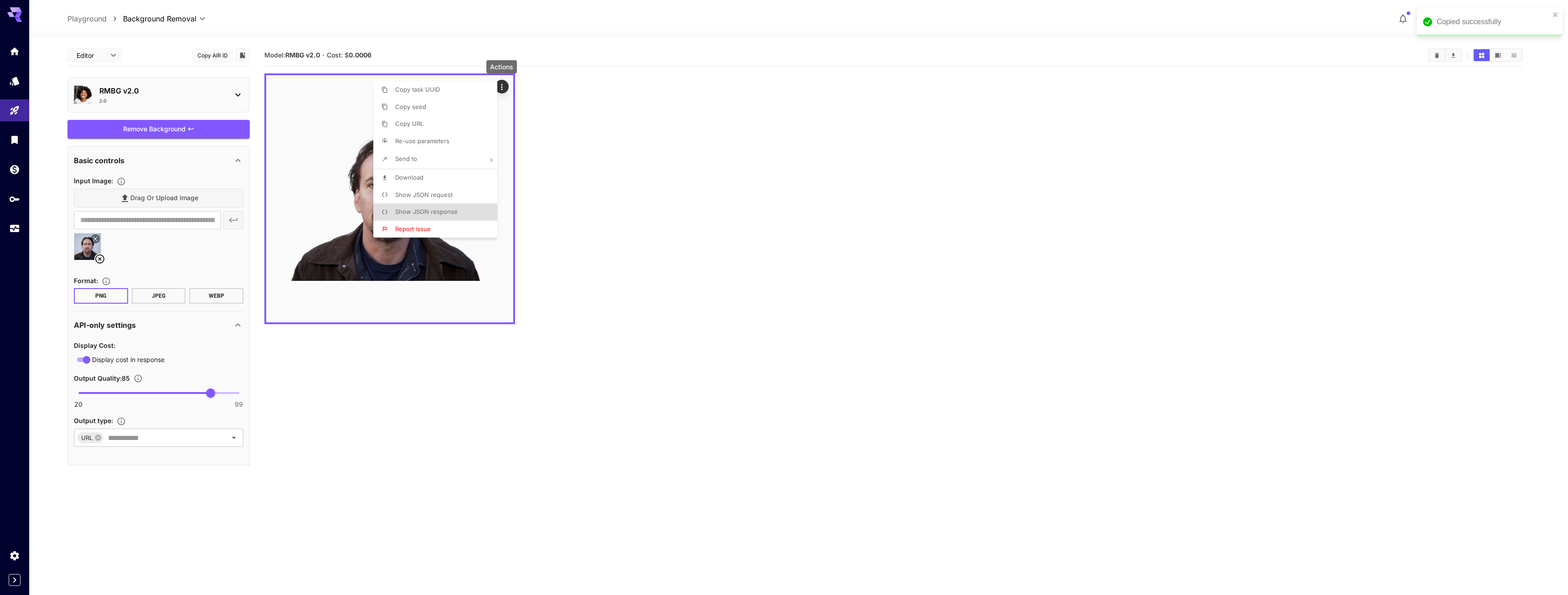
click at [488, 307] on div at bounding box center [784, 297] width 1568 height 595
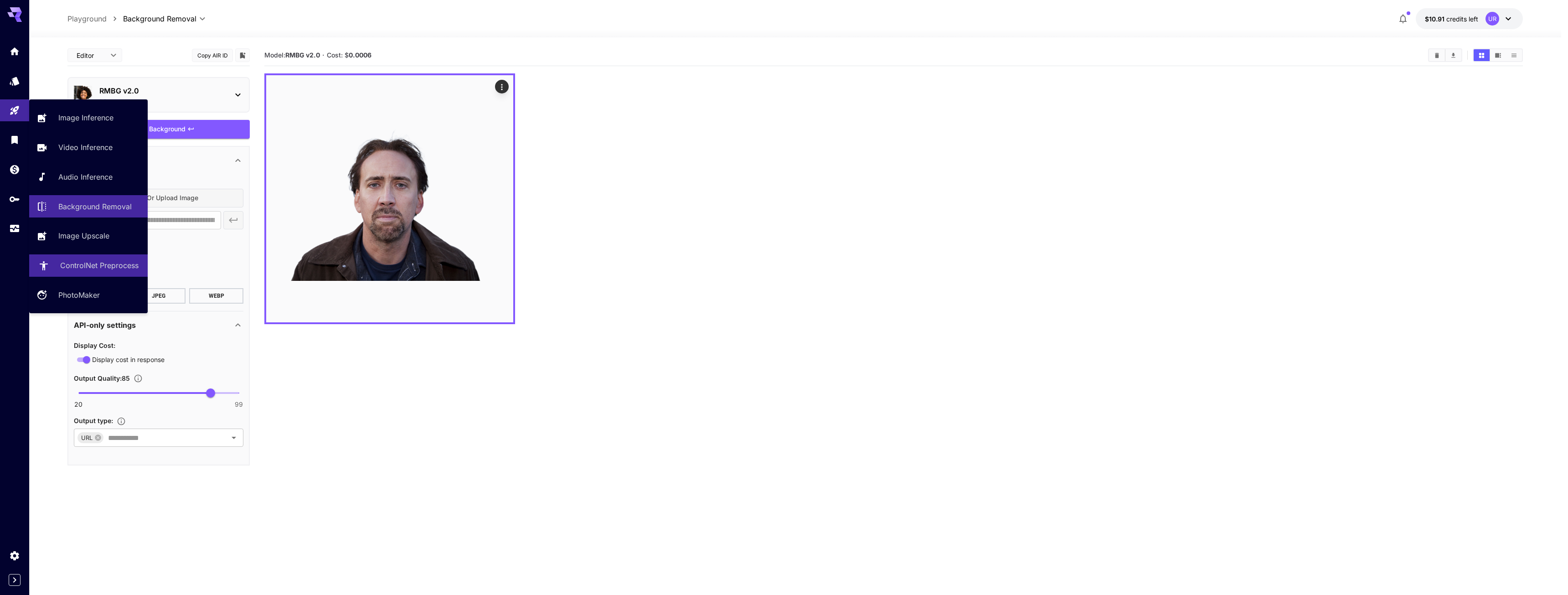
click at [96, 272] on link "ControlNet Preprocess" at bounding box center [89, 265] width 118 height 23
type input "**********"
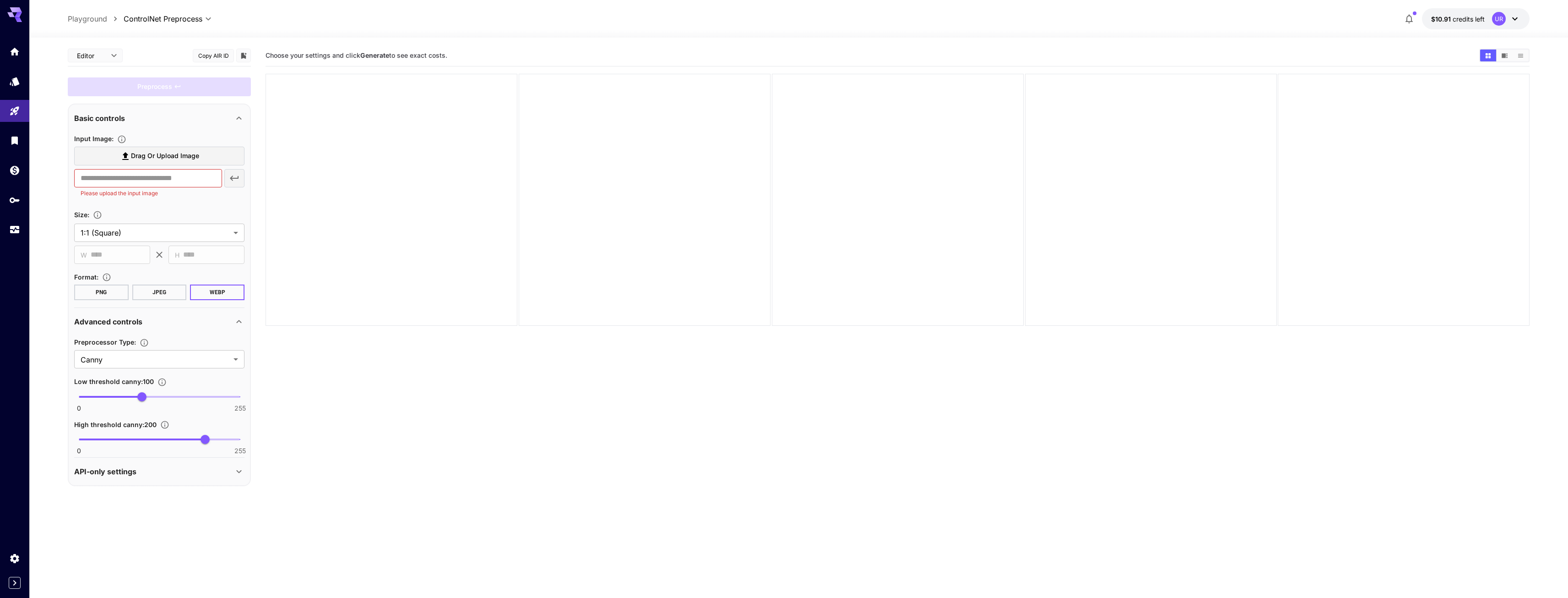
click at [152, 150] on label "Drag or upload image" at bounding box center [159, 156] width 170 height 19
click at [0, 0] on input "Drag or upload image" at bounding box center [0, 0] width 0 height 0
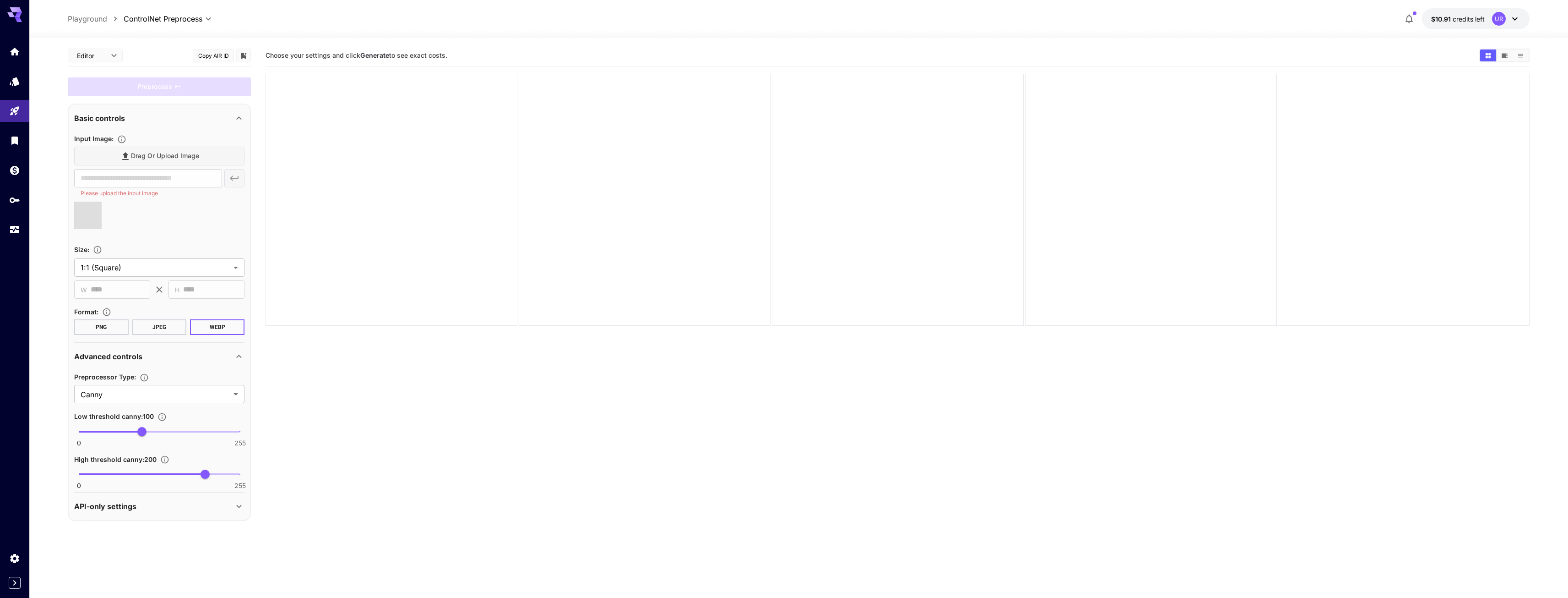
type input "**********"
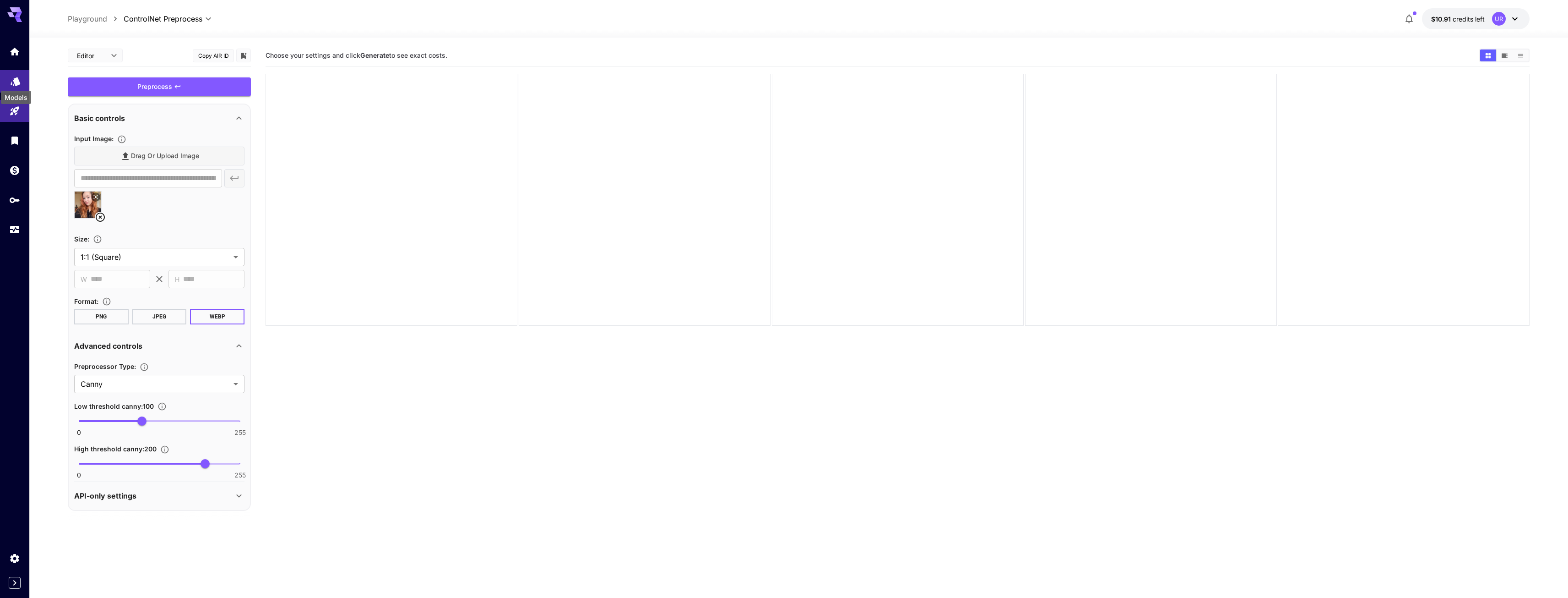
click at [12, 84] on icon "Models" at bounding box center [15, 79] width 11 height 11
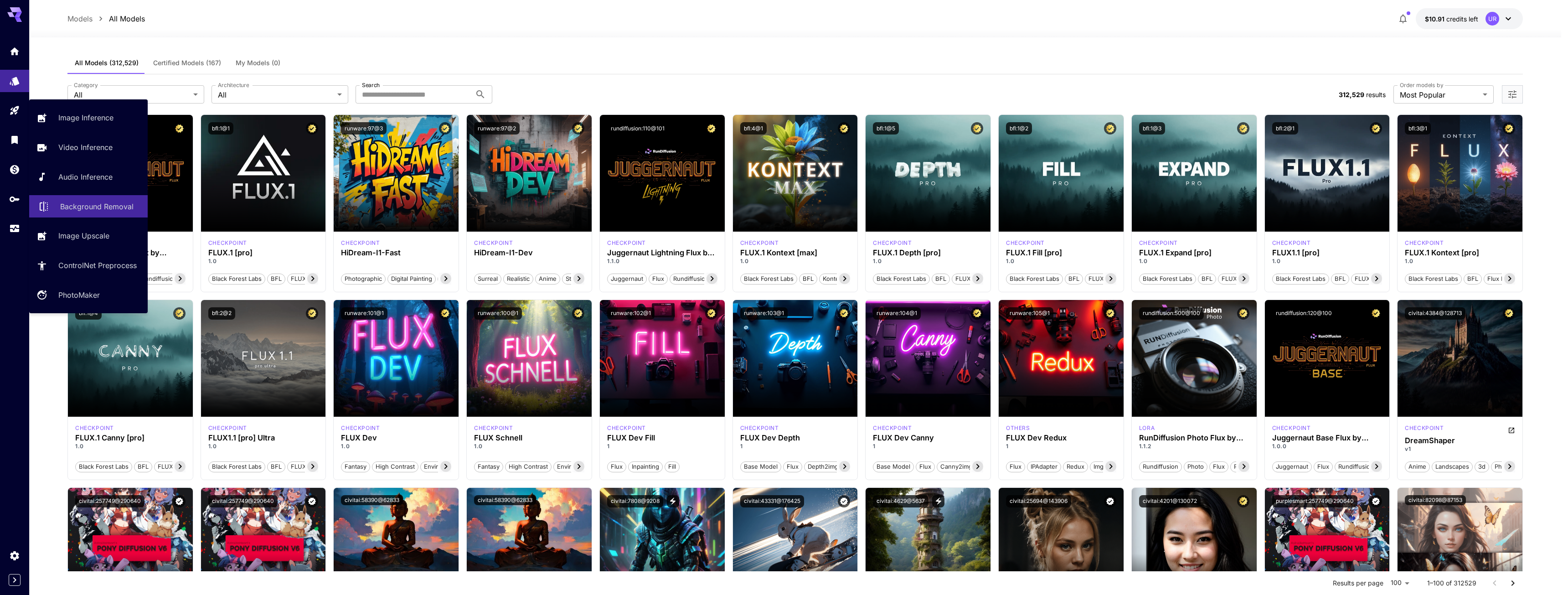
click at [90, 201] on p "Background Removal" at bounding box center [97, 206] width 73 height 11
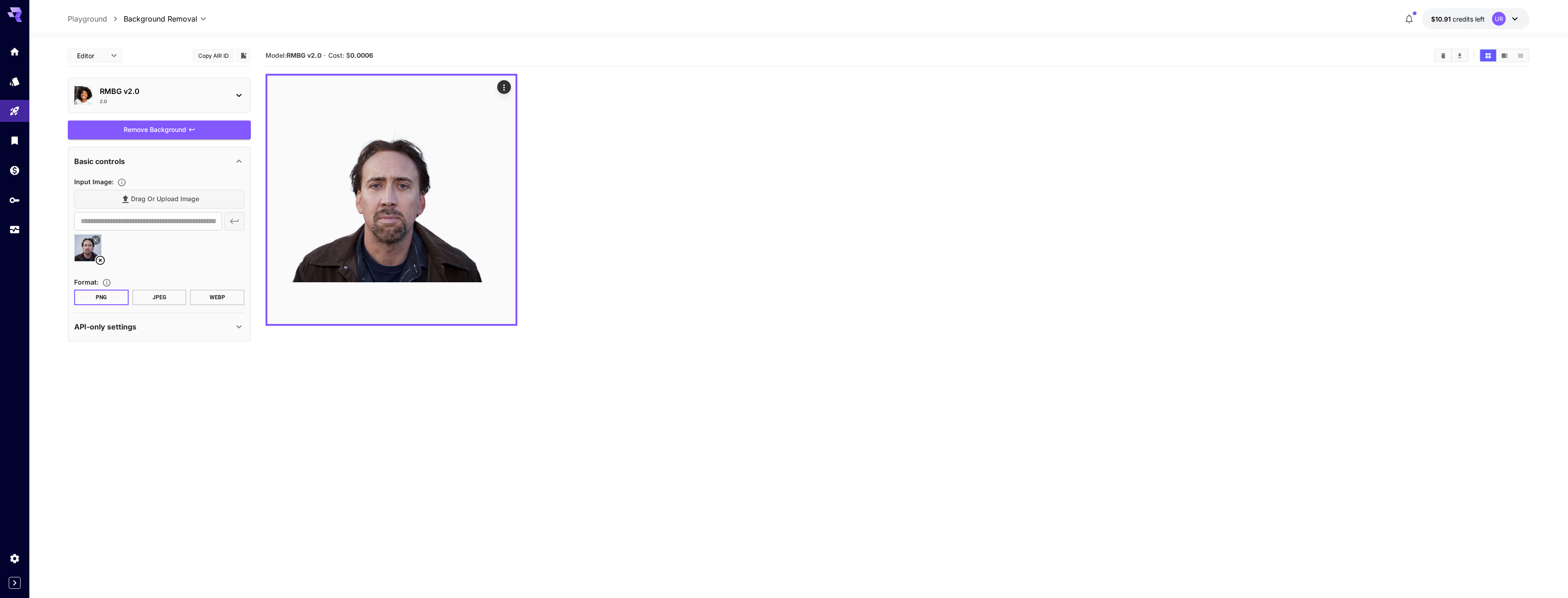
click at [148, 301] on button "JPEG" at bounding box center [159, 297] width 55 height 15
click at [218, 296] on button "WEBP" at bounding box center [217, 297] width 55 height 15
click at [103, 301] on button "PNG" at bounding box center [101, 297] width 55 height 15
click at [154, 295] on button "JPEG" at bounding box center [159, 297] width 55 height 15
click at [218, 294] on button "WEBP" at bounding box center [217, 297] width 55 height 15
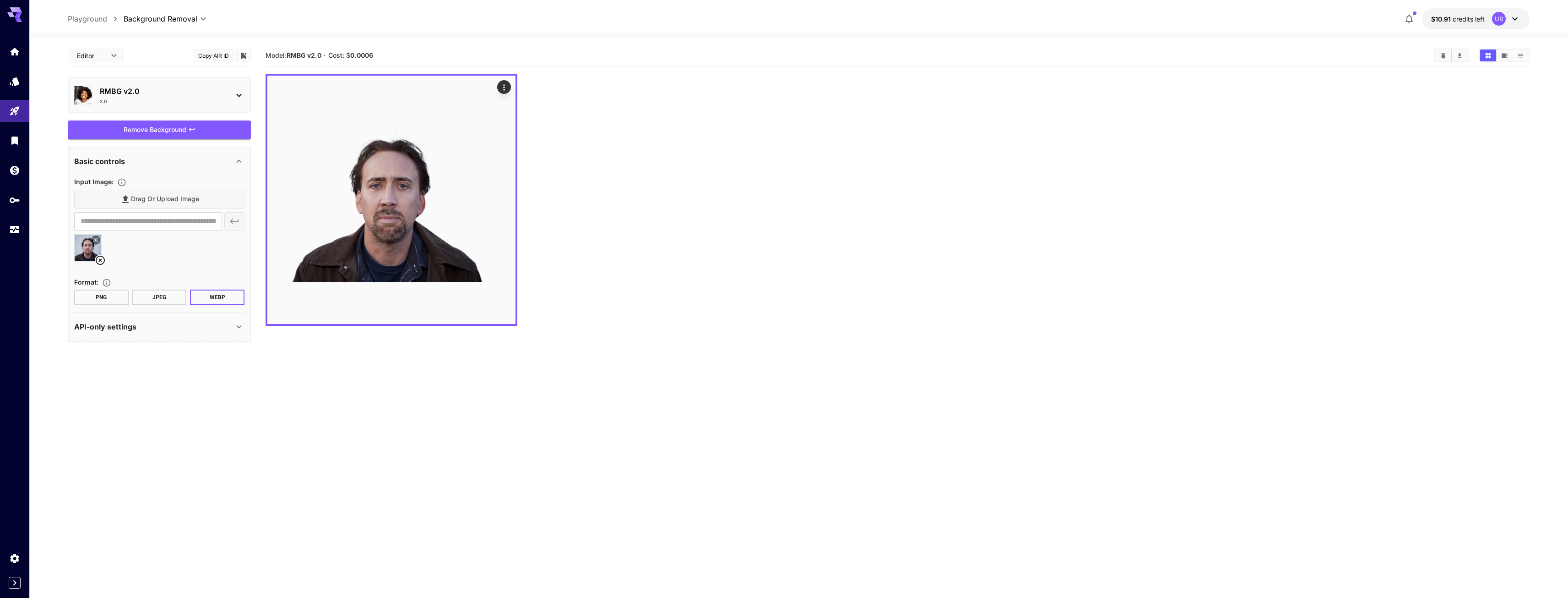
click at [152, 301] on button "JPEG" at bounding box center [159, 297] width 55 height 15
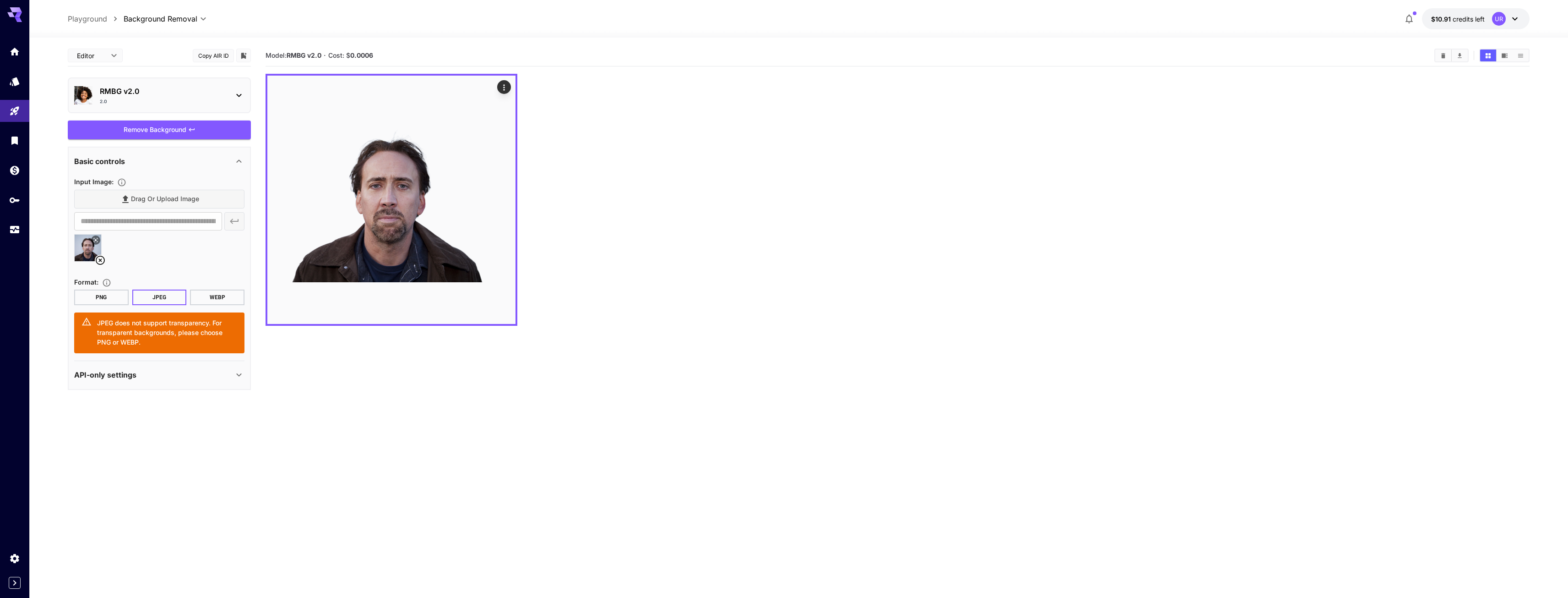
click at [85, 300] on button "PNG" at bounding box center [101, 297] width 55 height 15
click at [145, 325] on div "API-only settings" at bounding box center [154, 326] width 159 height 11
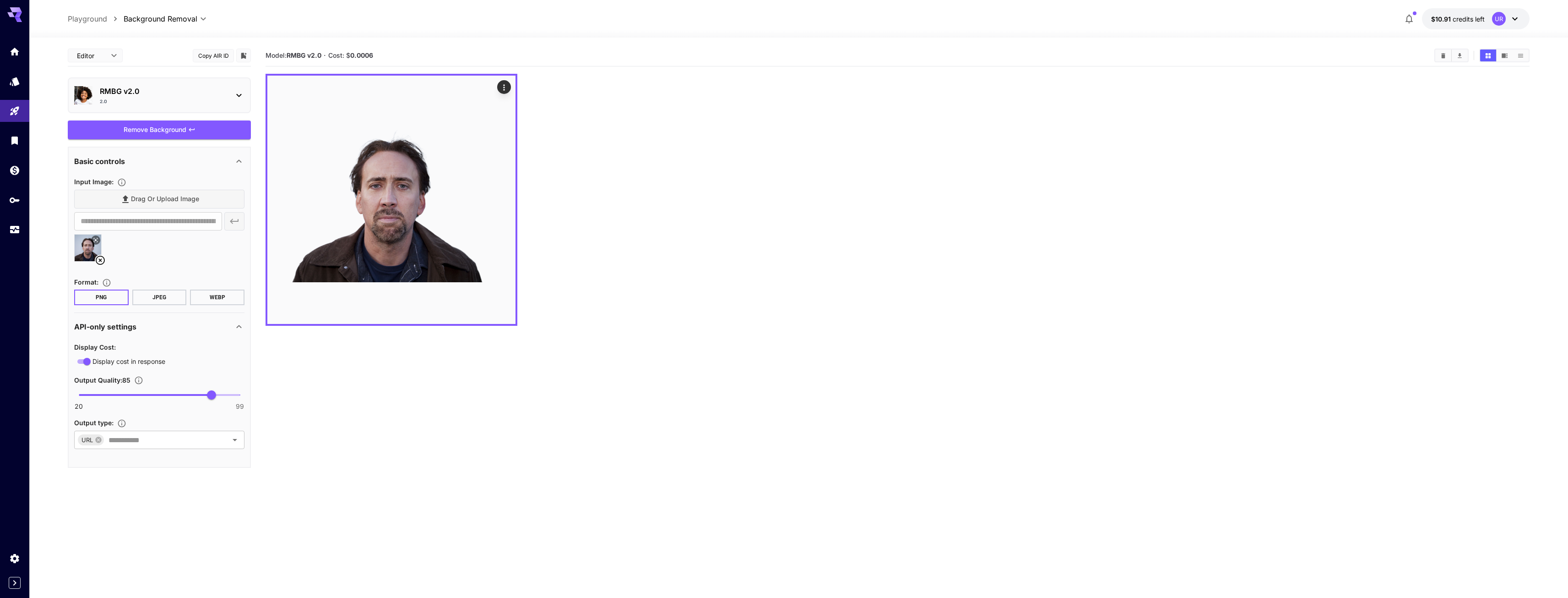
click at [225, 326] on div "API-only settings" at bounding box center [154, 326] width 159 height 11
click at [179, 160] on div "Basic controls" at bounding box center [154, 161] width 159 height 11
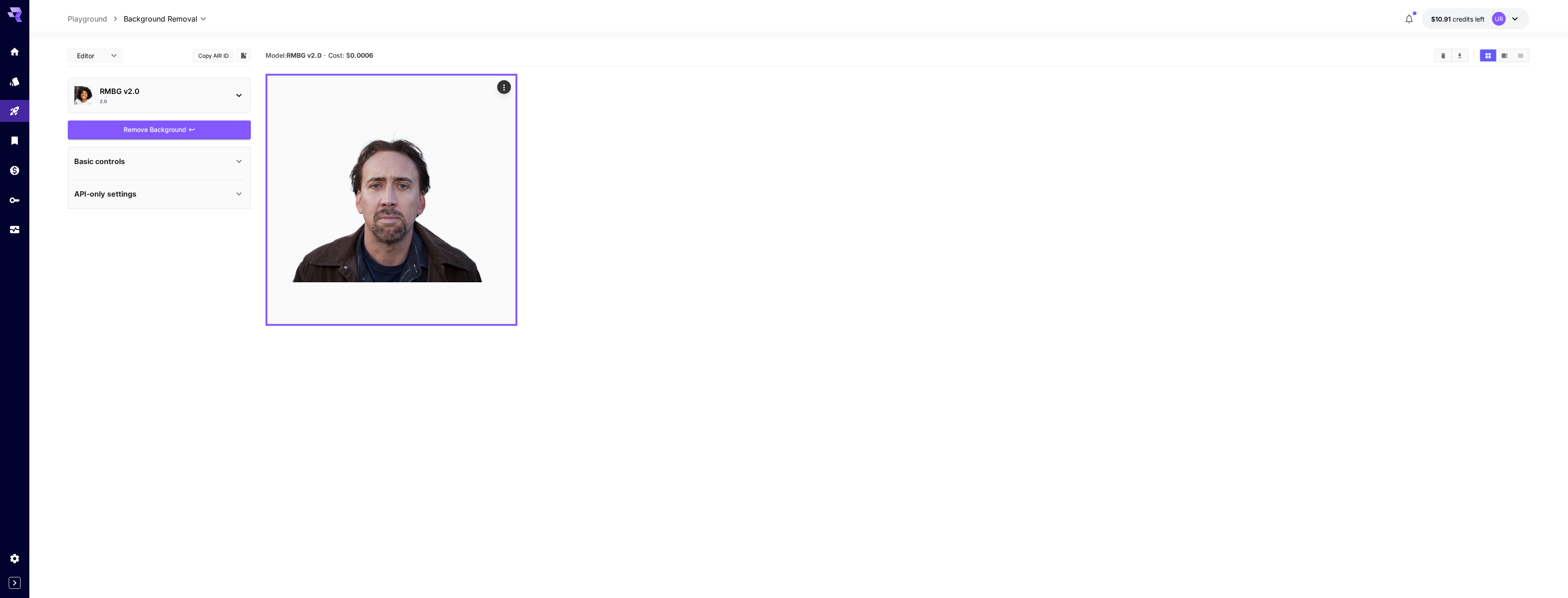
click at [183, 159] on div "Basic controls" at bounding box center [154, 161] width 159 height 11
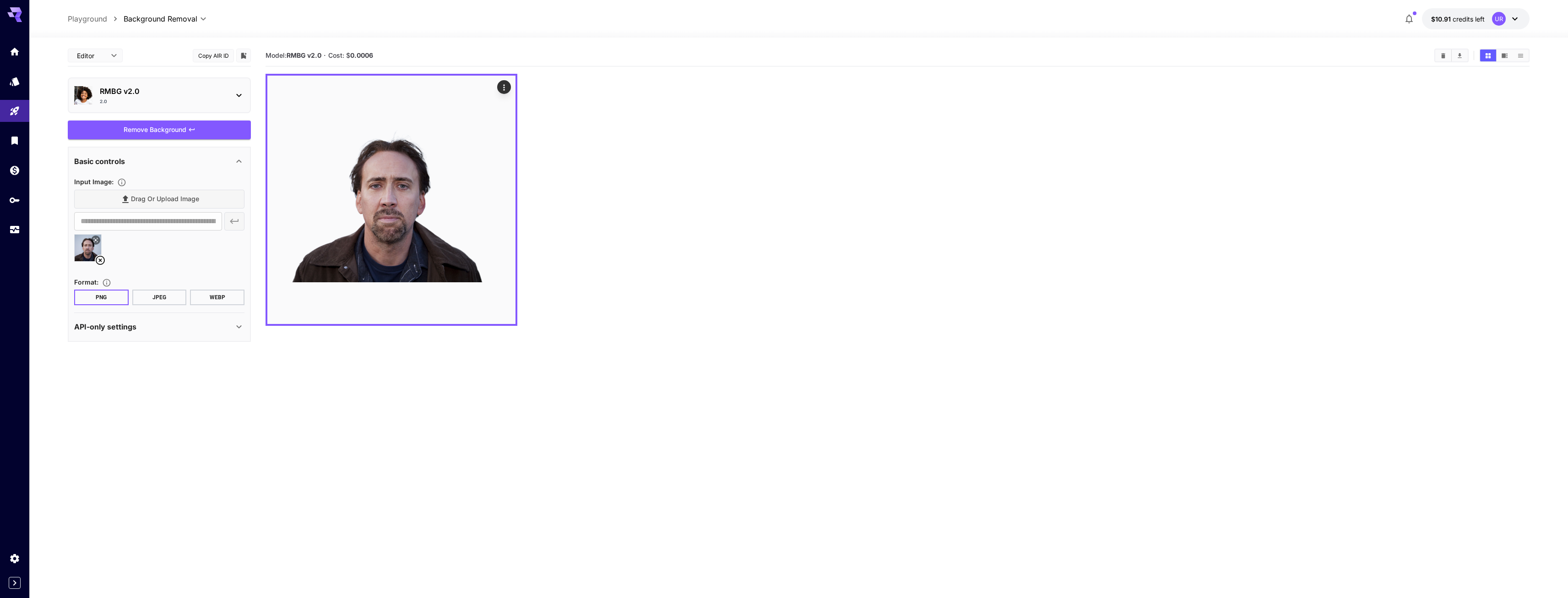
click at [230, 88] on div "RMBG v2.0 2.0" at bounding box center [159, 95] width 170 height 26
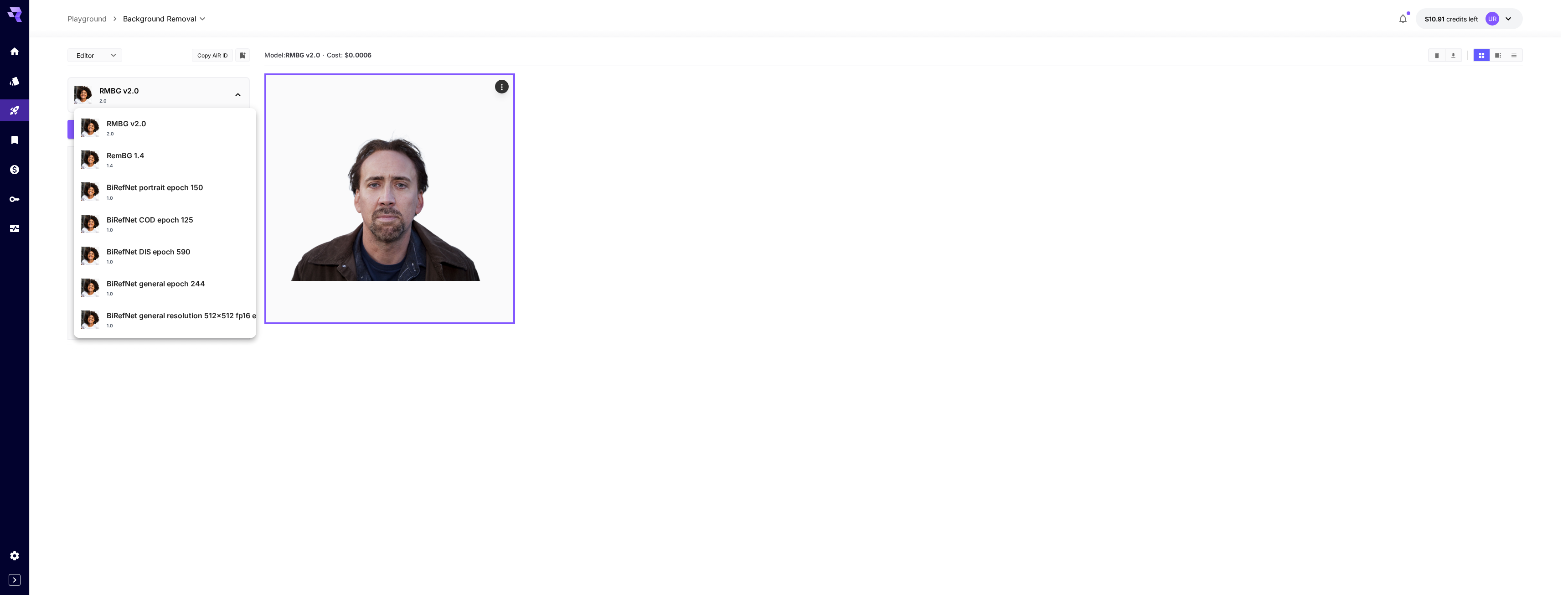
click at [226, 91] on div at bounding box center [784, 297] width 1568 height 595
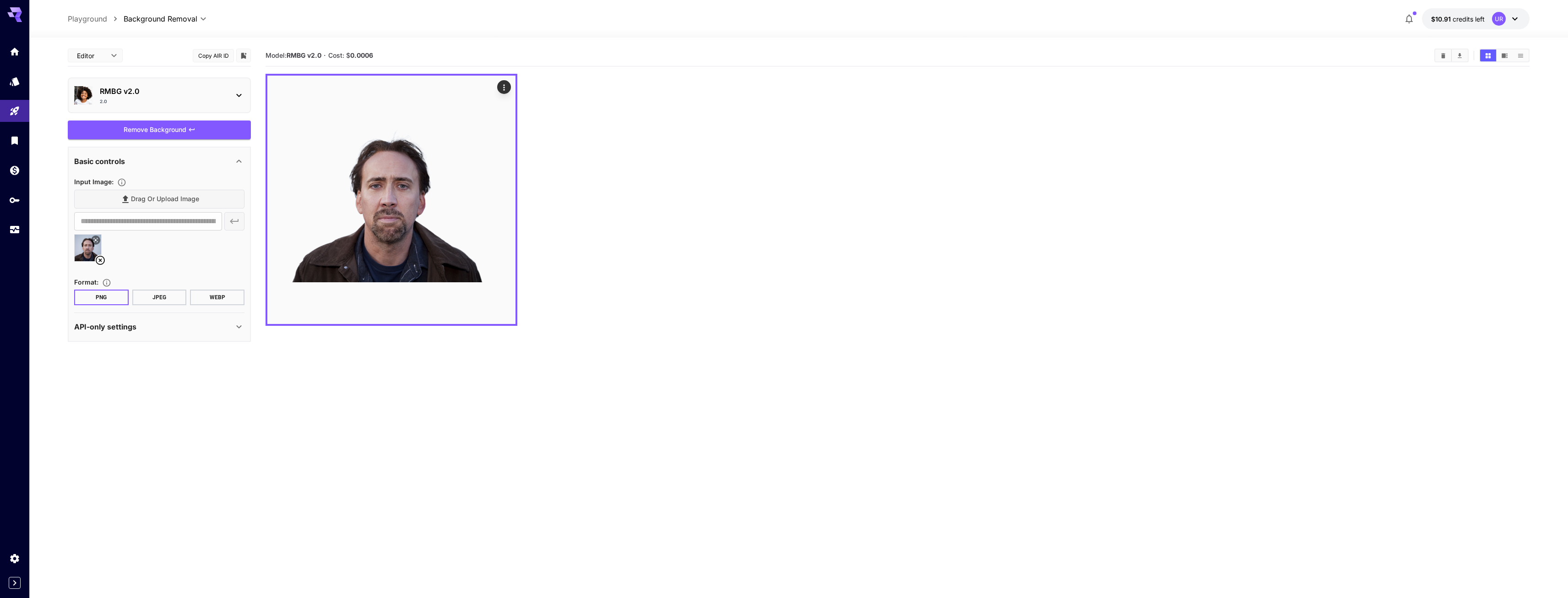
click at [223, 93] on p "RMBG v2.0" at bounding box center [163, 91] width 126 height 11
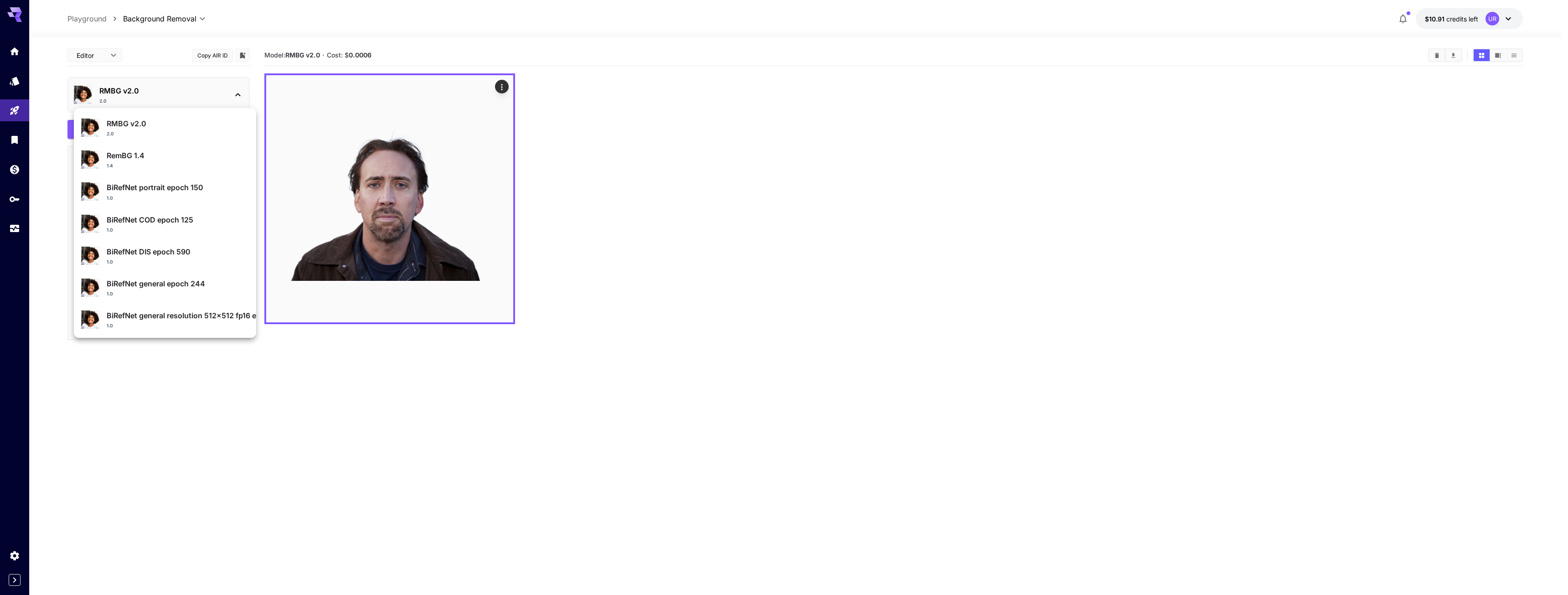
click at [215, 91] on div at bounding box center [784, 297] width 1568 height 595
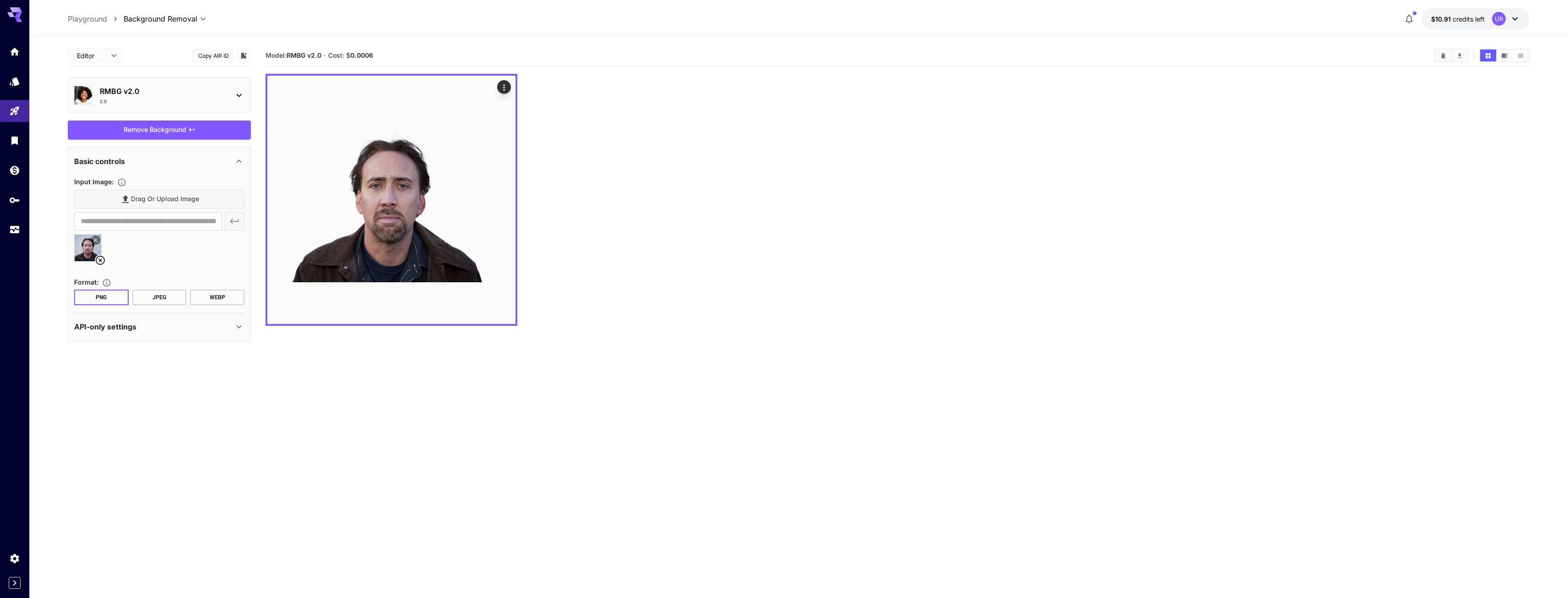
click at [141, 330] on div "API-only settings" at bounding box center [154, 326] width 159 height 11
click at [143, 328] on div "API-only settings" at bounding box center [154, 326] width 159 height 11
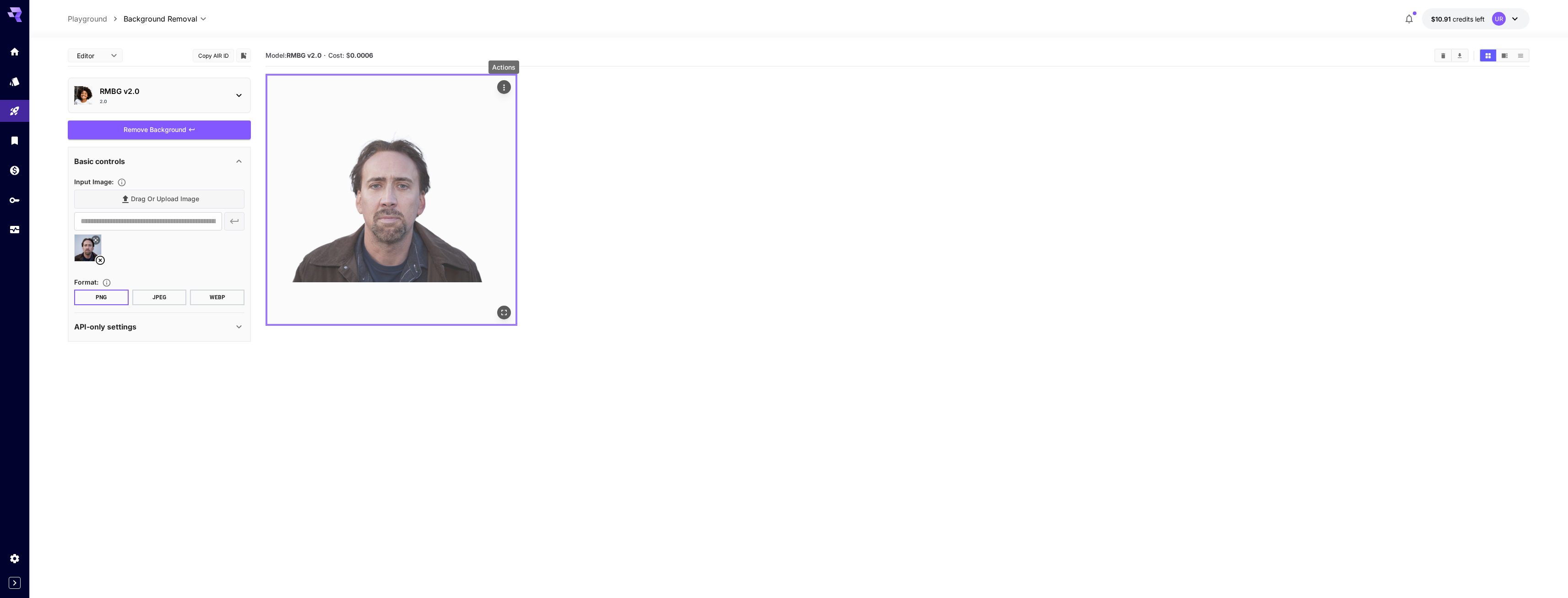
click at [505, 85] on icon "Actions" at bounding box center [504, 87] width 9 height 9
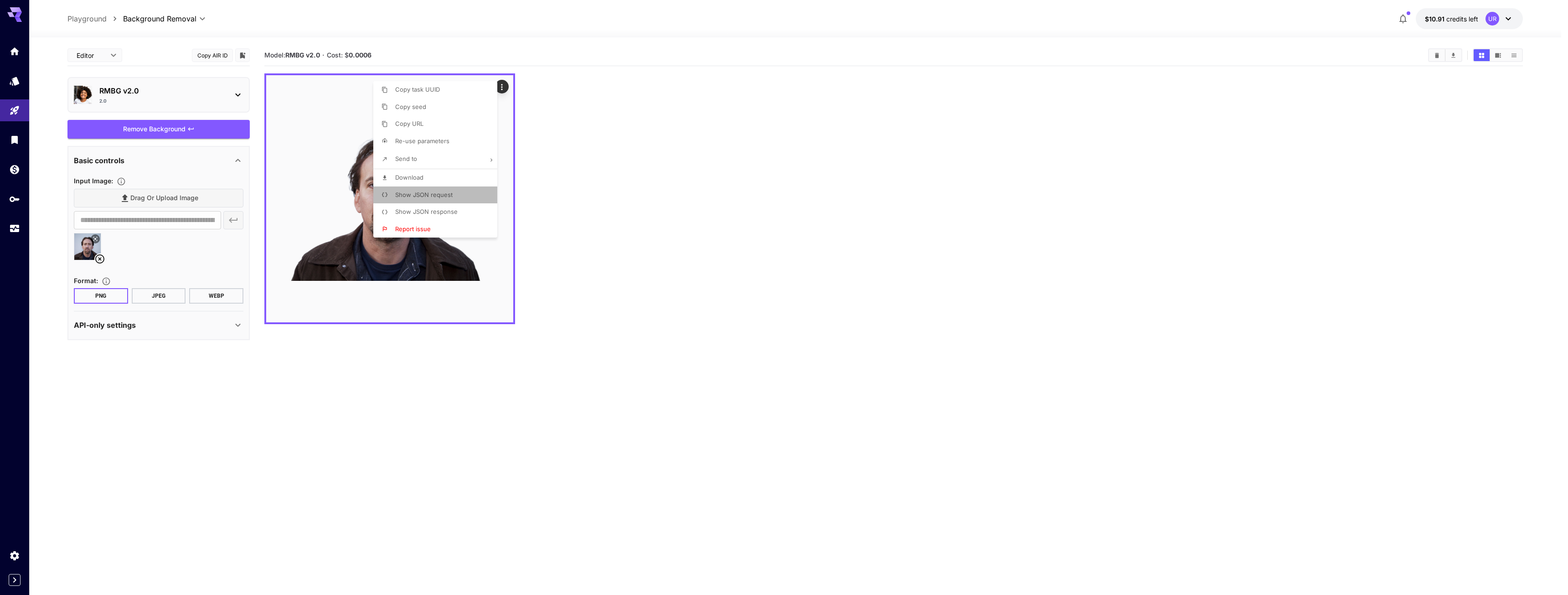
click at [439, 189] on li "Show JSON request" at bounding box center [438, 195] width 129 height 17
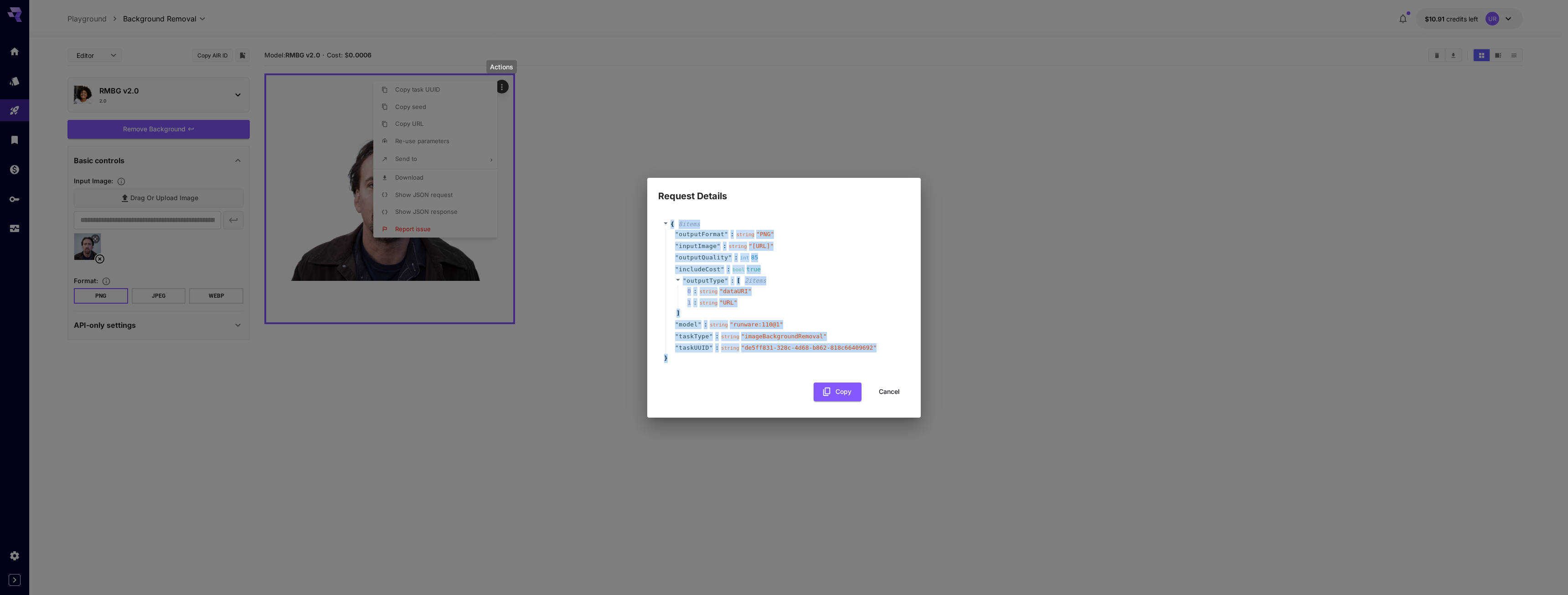
drag, startPoint x: 671, startPoint y: 369, endPoint x: 635, endPoint y: 214, distance: 159.1
click at [635, 214] on div "Request Details { 8 item s " outputFormat " : string " PNG " " inputImage " : s…" at bounding box center [784, 297] width 1568 height 595
copy div "{ 8 item s " outputFormat " : string " PNG " " inputImage " : string " [URL] " …"
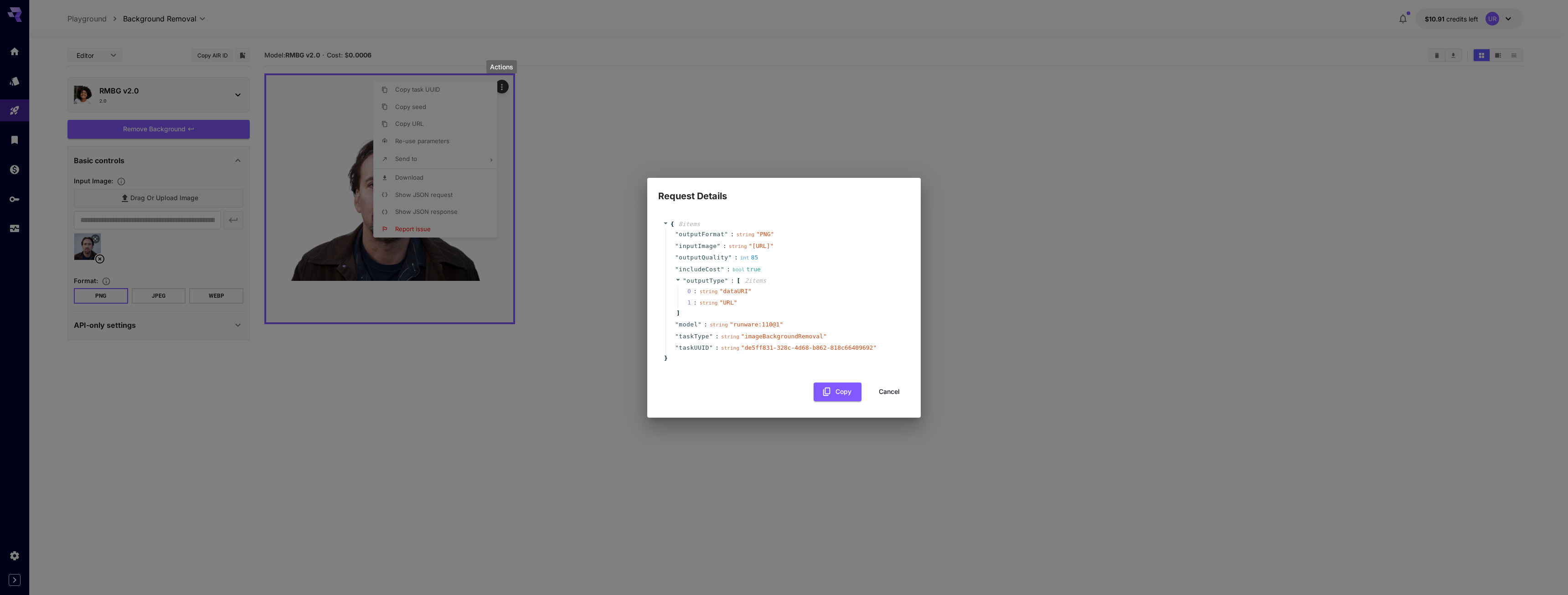
click at [1104, 373] on div "Request Details { 8 item s " outputFormat " : string " PNG " " inputImage " : s…" at bounding box center [784, 297] width 1568 height 595
click at [881, 400] on button "Cancel" at bounding box center [889, 392] width 41 height 19
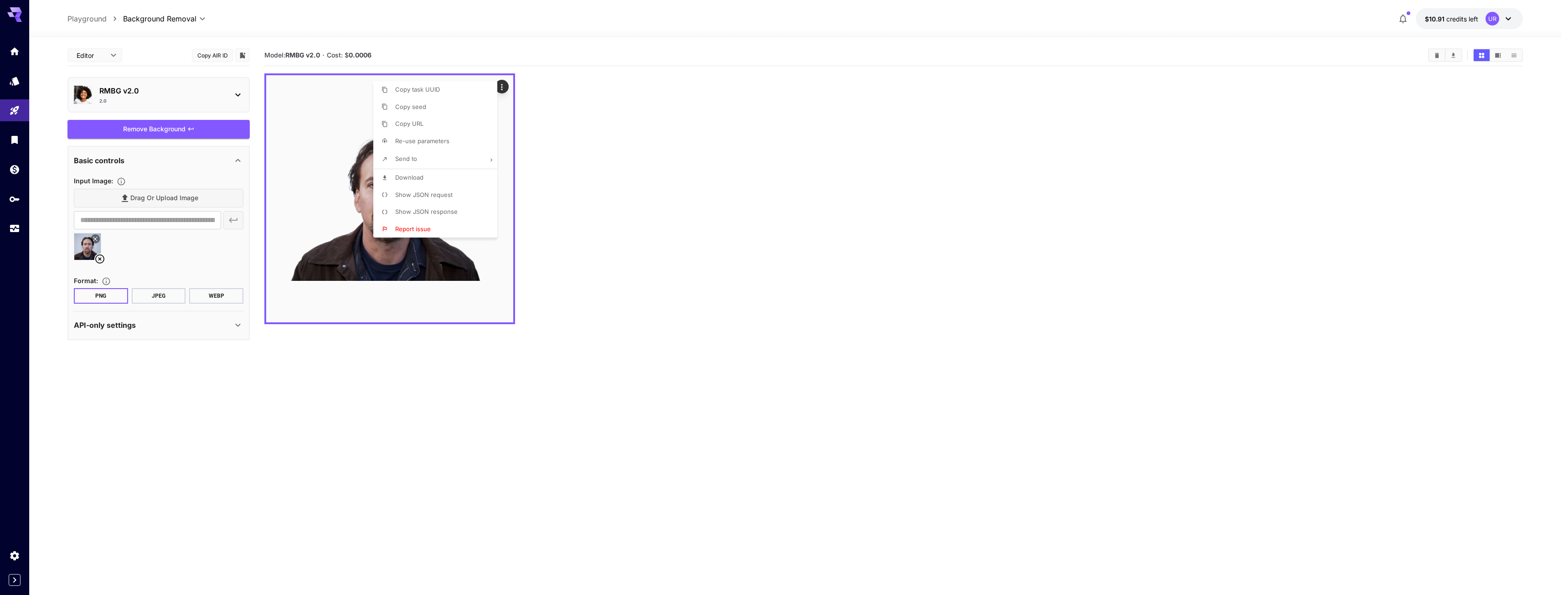
click at [392, 398] on div at bounding box center [784, 297] width 1568 height 595
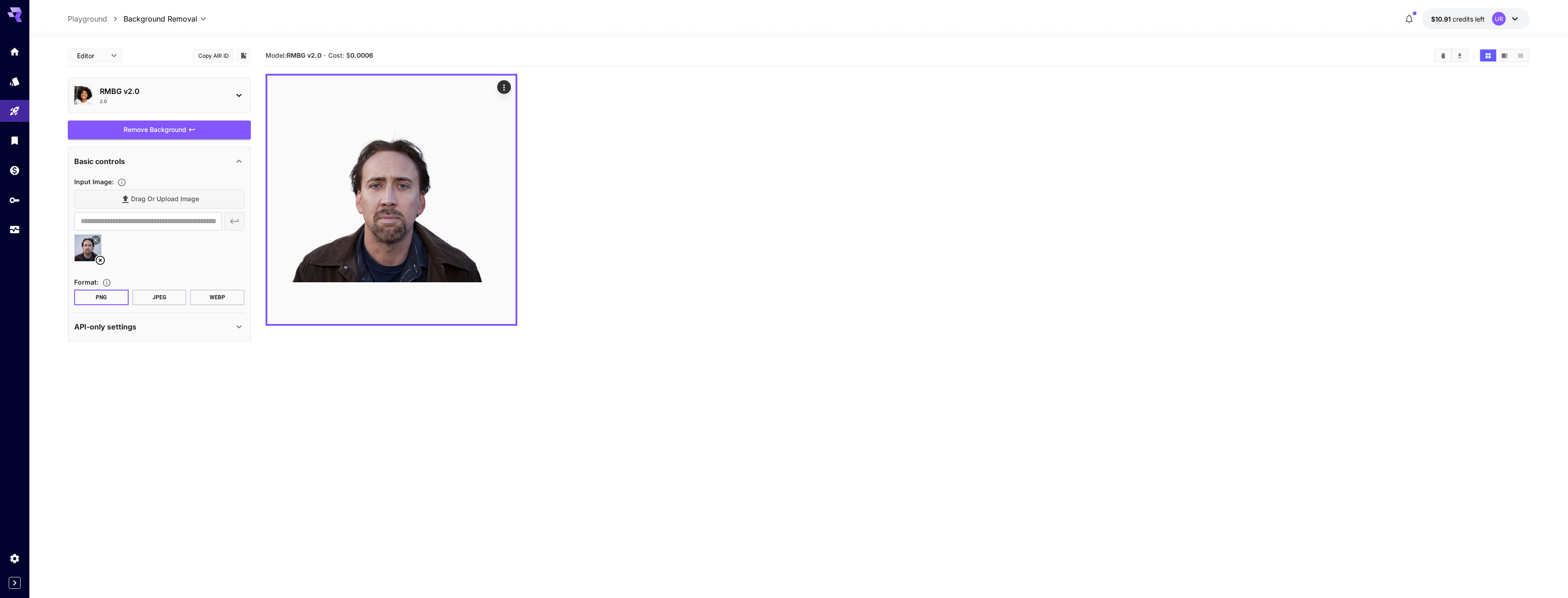
click at [124, 328] on p "API-only settings" at bounding box center [105, 326] width 63 height 11
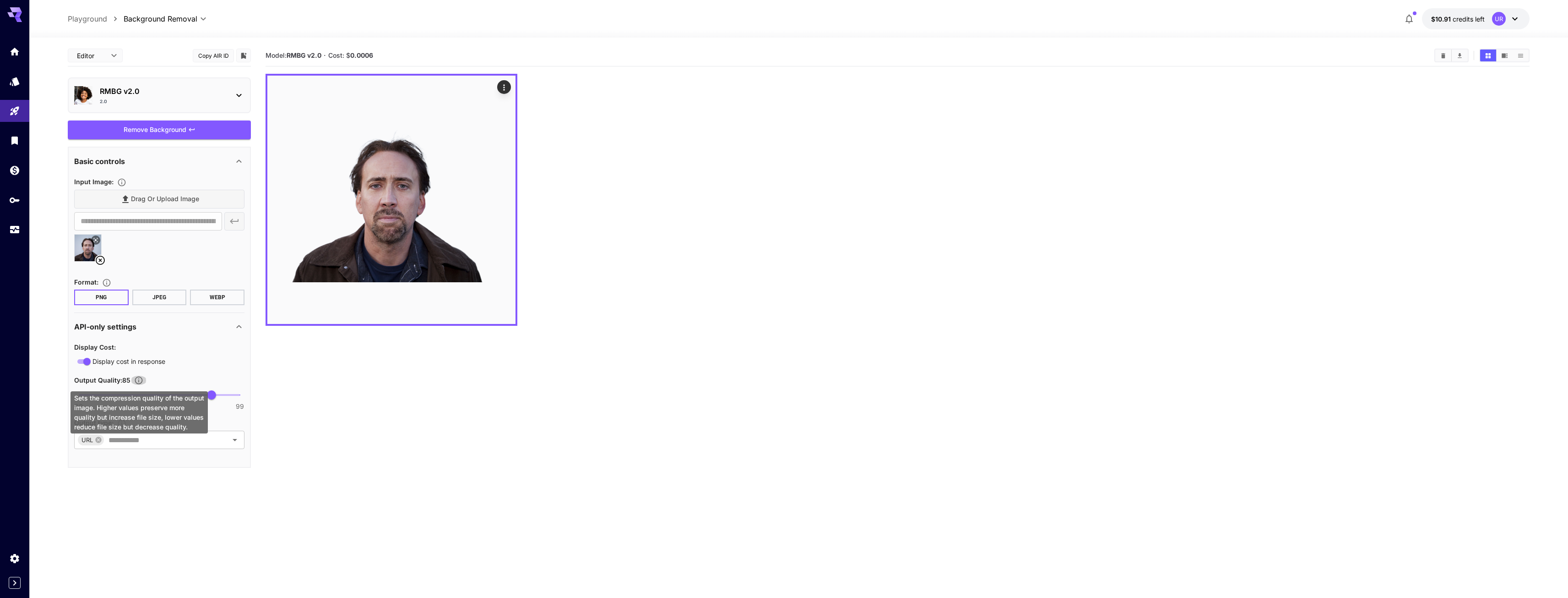
click at [142, 378] on icon "Sets the compression quality of the output image. Higher values preserve more q…" at bounding box center [139, 380] width 8 height 8
click at [140, 379] on icon "Sets the compression quality of the output image. Higher values preserve more q…" at bounding box center [139, 380] width 9 height 9
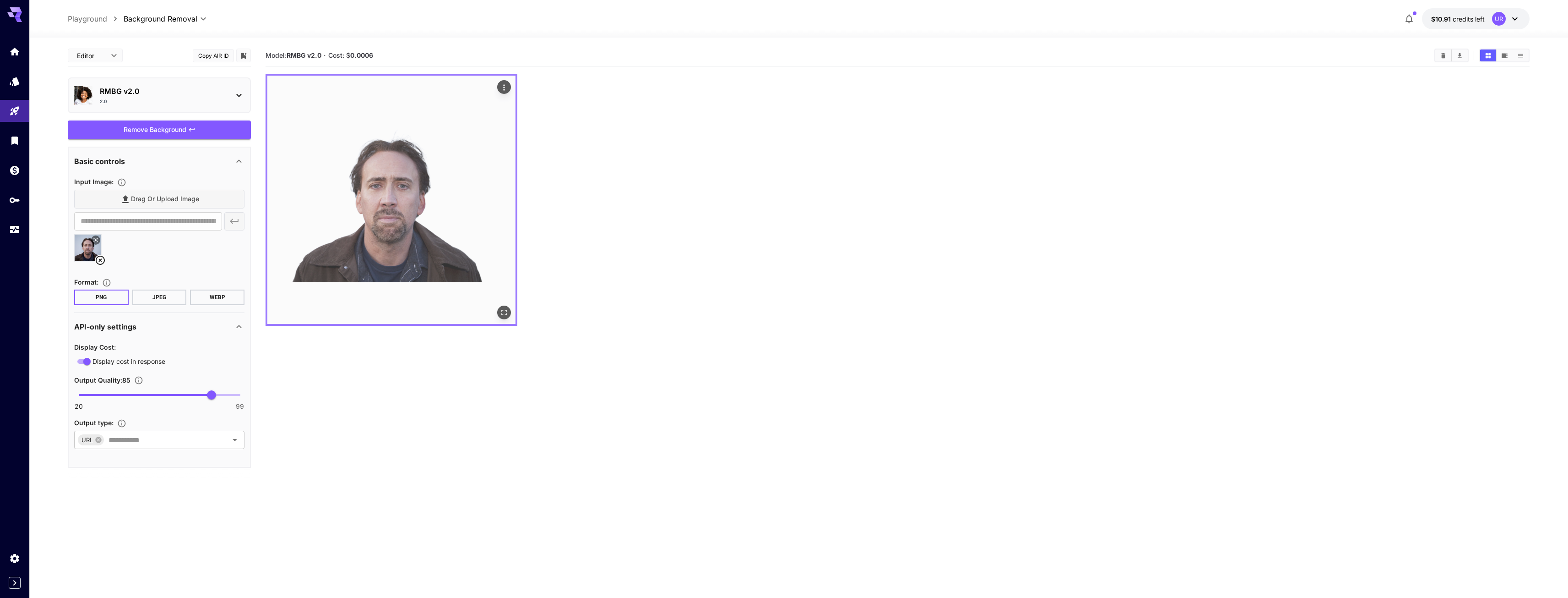
click at [500, 86] on icon "Actions" at bounding box center [504, 87] width 9 height 9
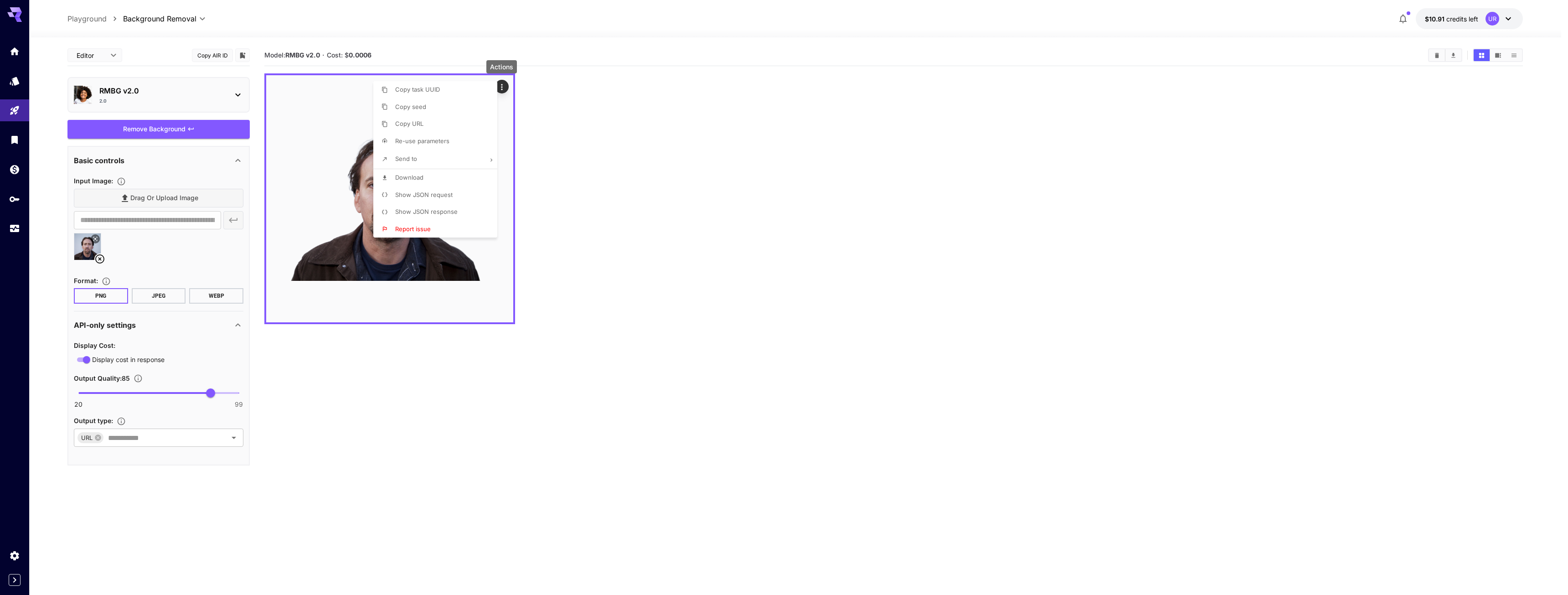
click at [438, 196] on span "Show JSON request" at bounding box center [424, 195] width 57 height 7
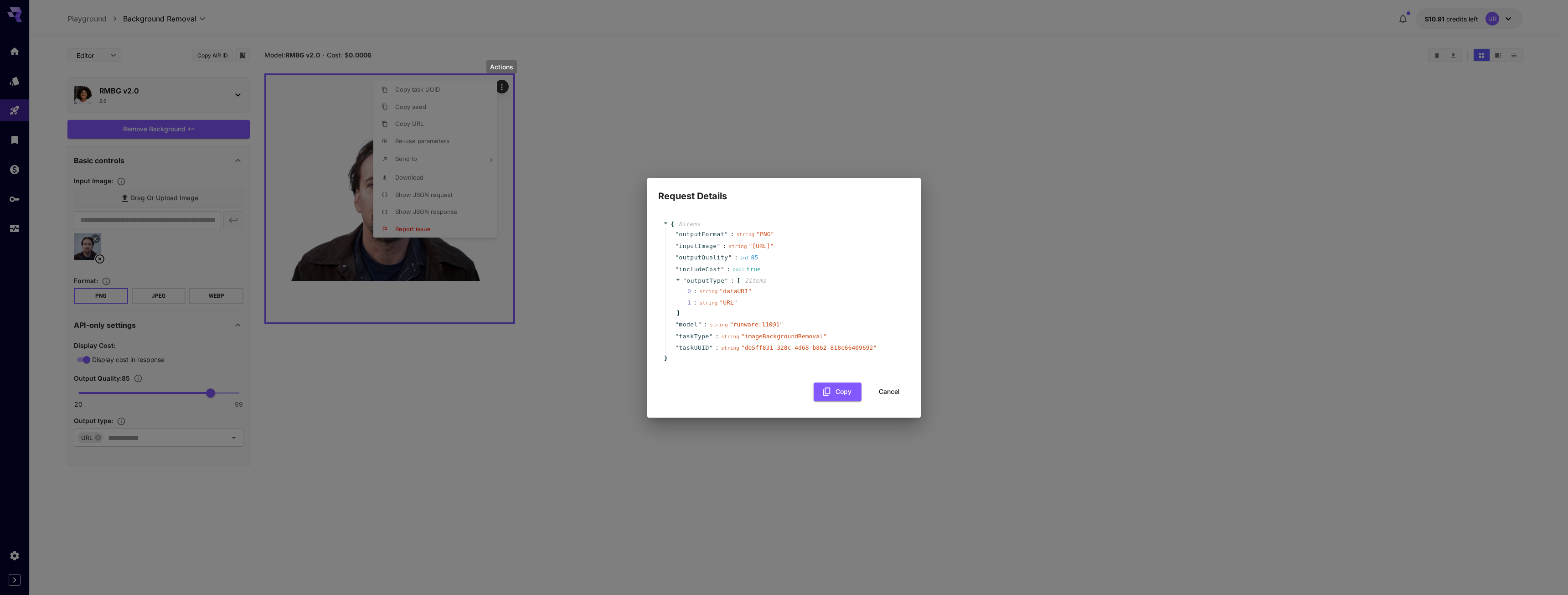
click at [889, 401] on button "Cancel" at bounding box center [889, 392] width 41 height 19
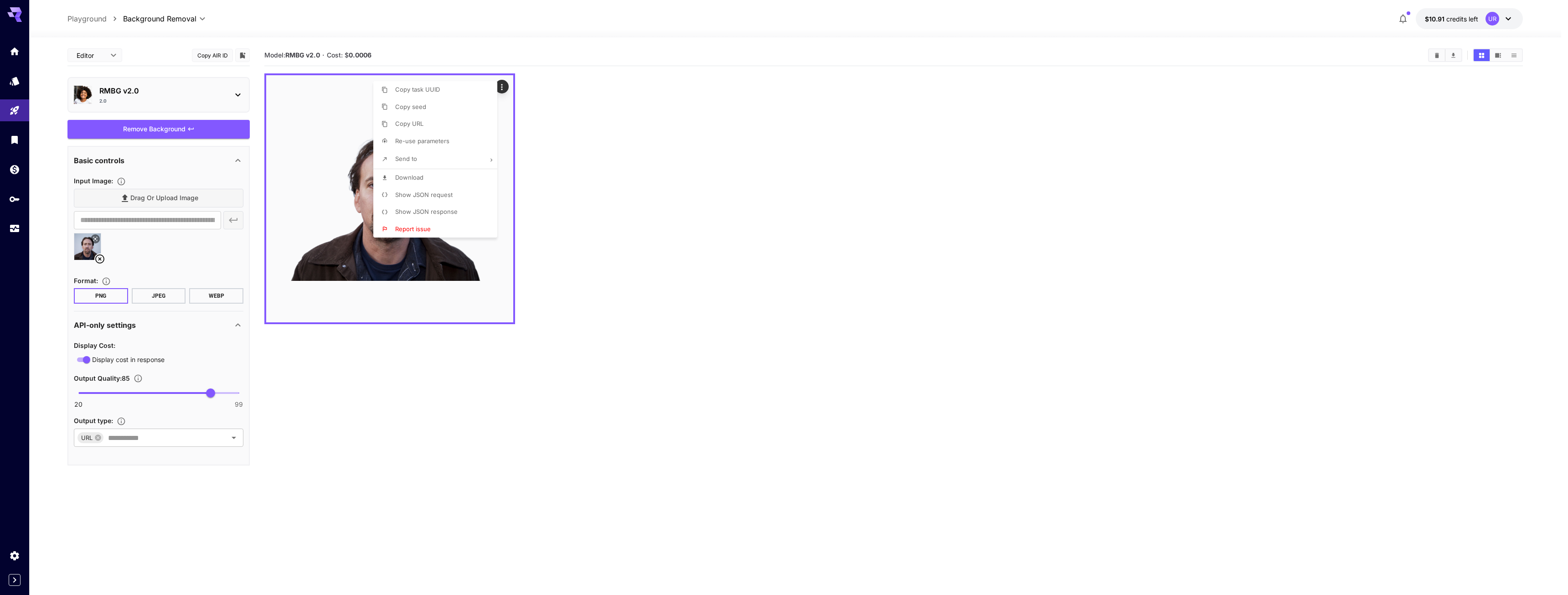
click at [911, 269] on div at bounding box center [784, 297] width 1568 height 595
click at [109, 56] on body "**********" at bounding box center [784, 333] width 1568 height 667
click at [109, 54] on div at bounding box center [784, 297] width 1568 height 595
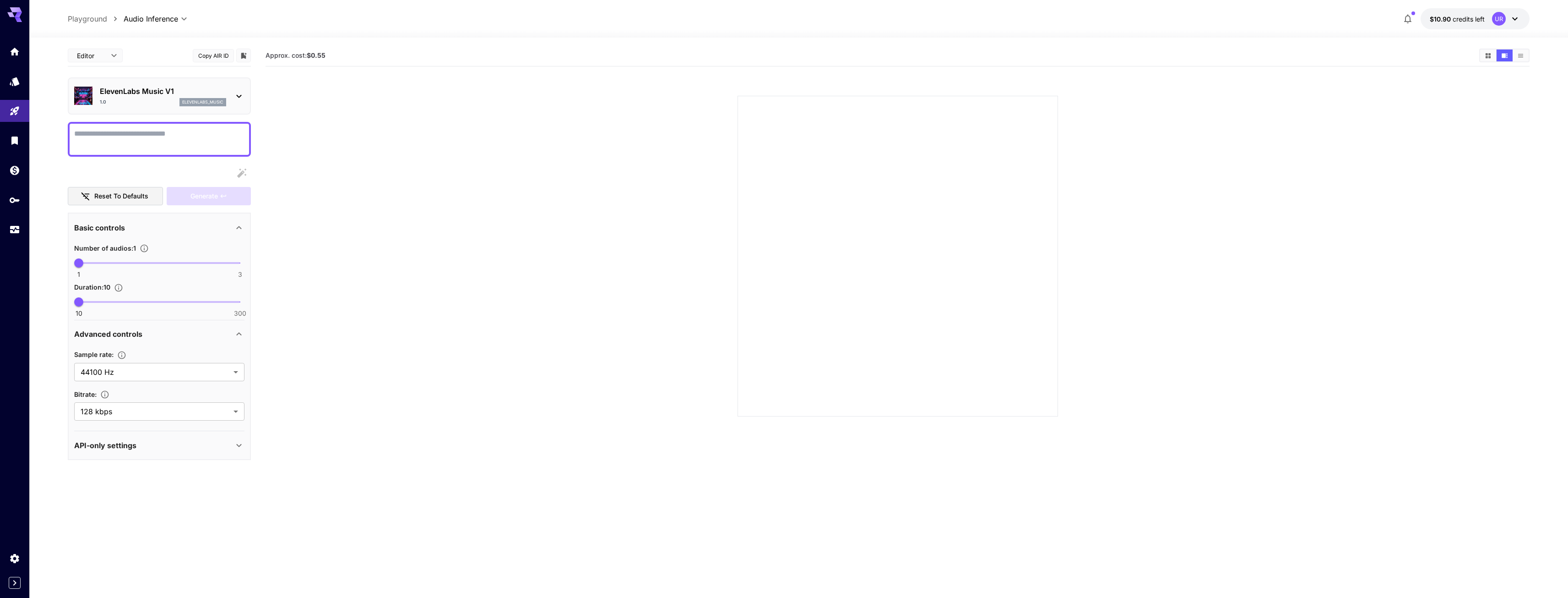
click at [175, 102] on div "1.0 elevenlabs_music" at bounding box center [163, 102] width 126 height 8
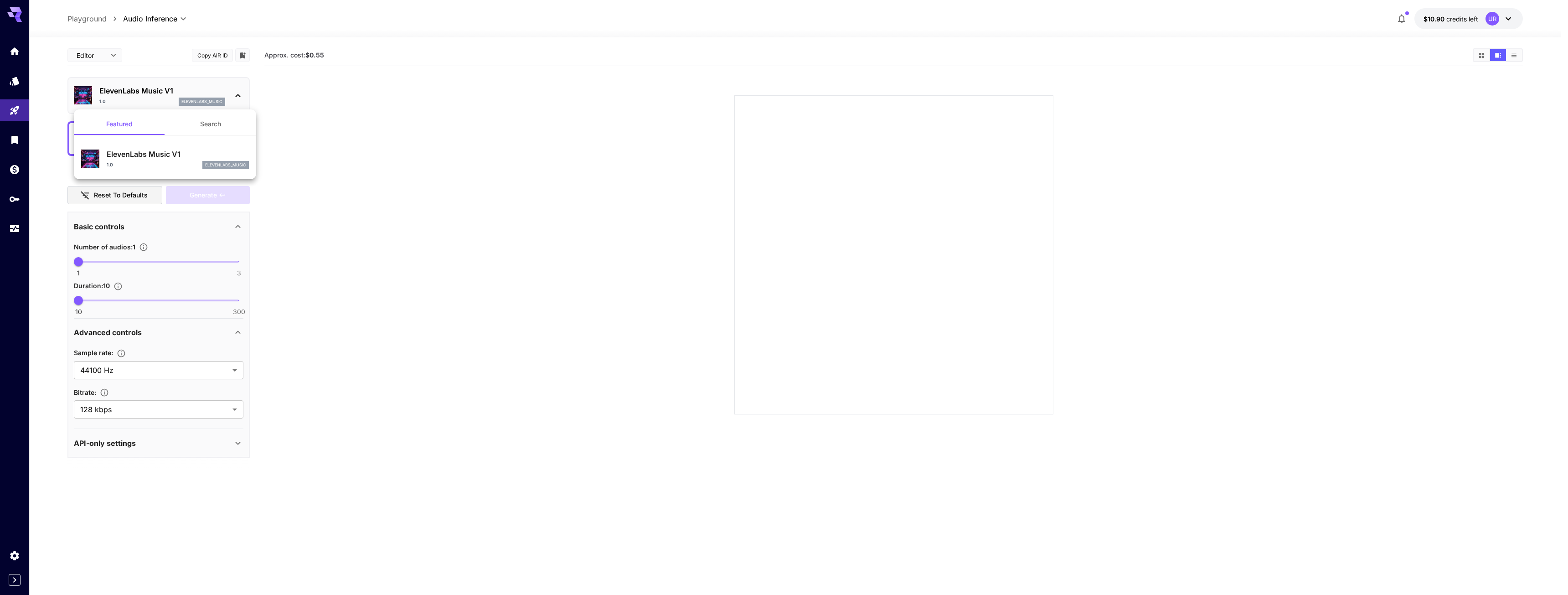
click at [178, 91] on div at bounding box center [784, 297] width 1568 height 595
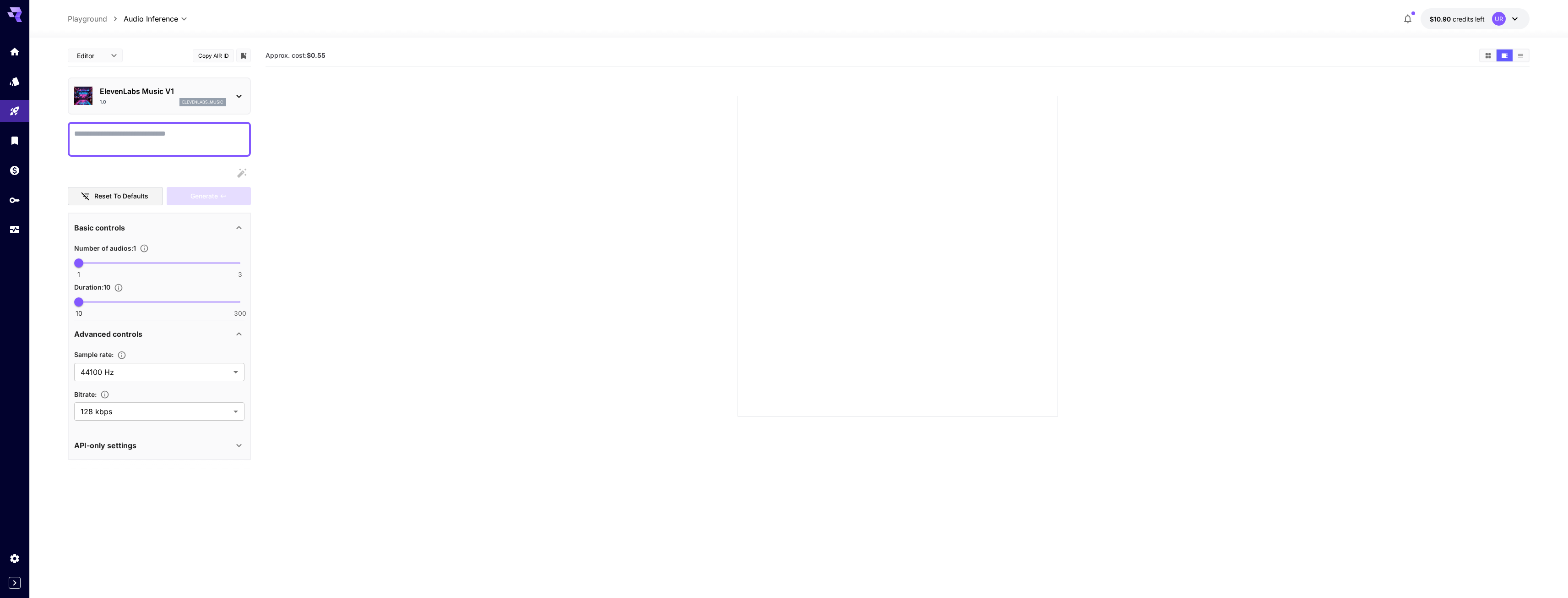
click at [196, 148] on textarea "Display cost in response" at bounding box center [159, 139] width 170 height 22
drag, startPoint x: 312, startPoint y: 53, endPoint x: 329, endPoint y: 57, distance: 17.5
click at [325, 56] on b "$0.55" at bounding box center [316, 55] width 19 height 8
click at [330, 57] on section "Approx. cost: $0.55" at bounding box center [869, 56] width 1206 height 9
click at [287, 6] on div "**********" at bounding box center [799, 18] width 1539 height 37
